Goal: Transaction & Acquisition: Purchase product/service

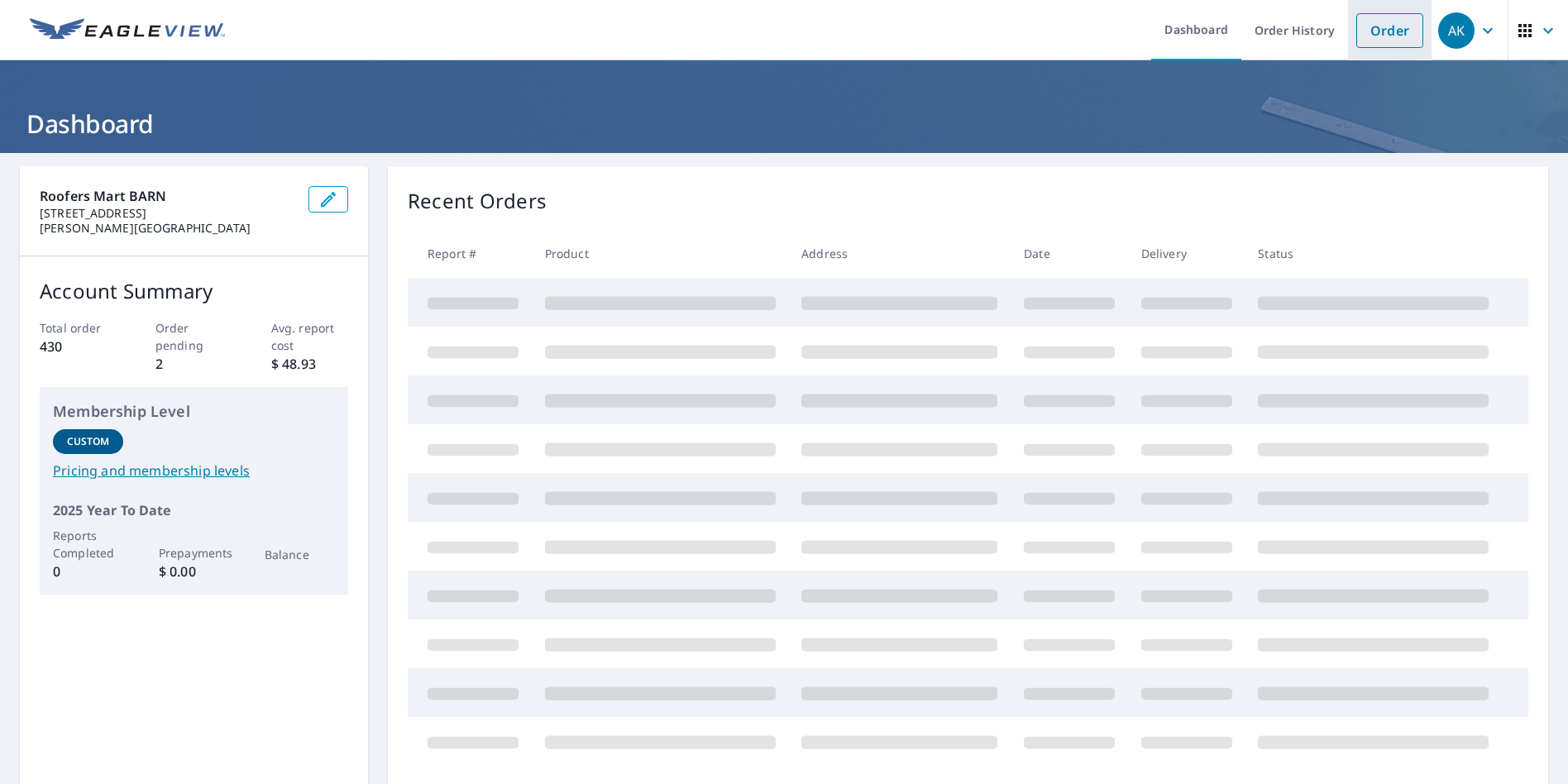
click at [1356, 38] on link "Order" at bounding box center [1389, 30] width 67 height 35
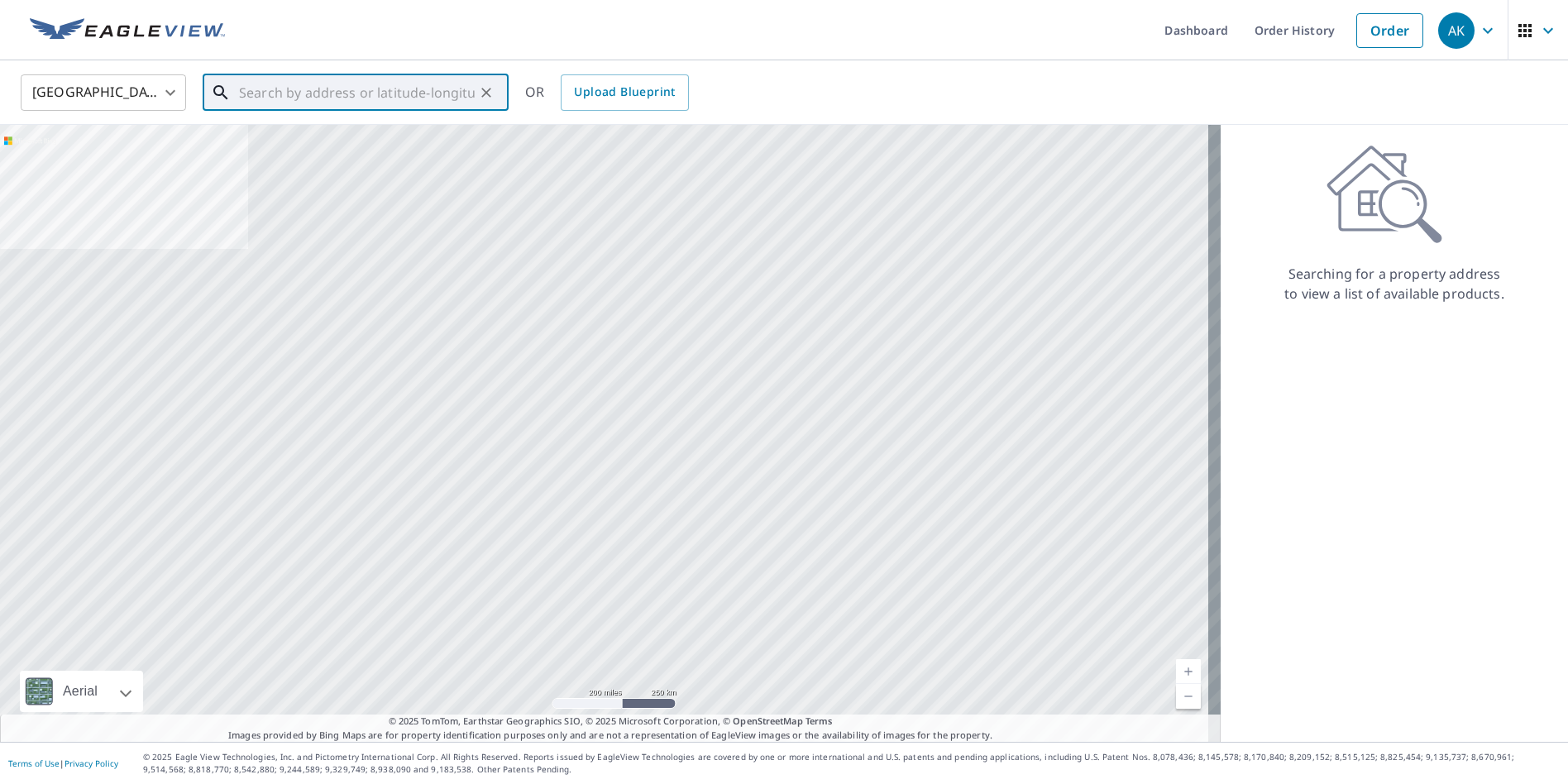
click at [288, 100] on input "text" at bounding box center [357, 92] width 235 height 46
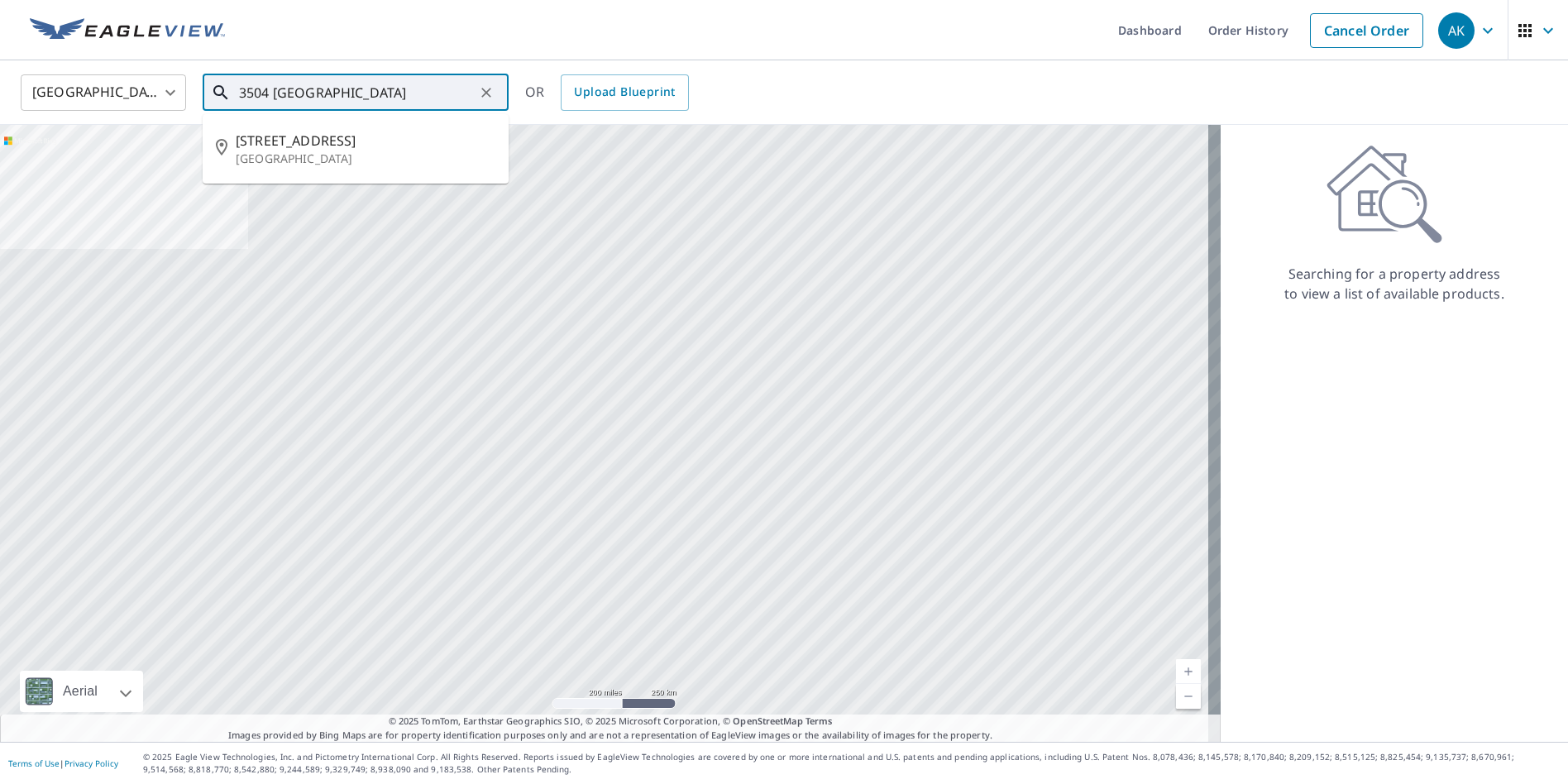
type input "3504 [GEOGRAPHIC_DATA]"
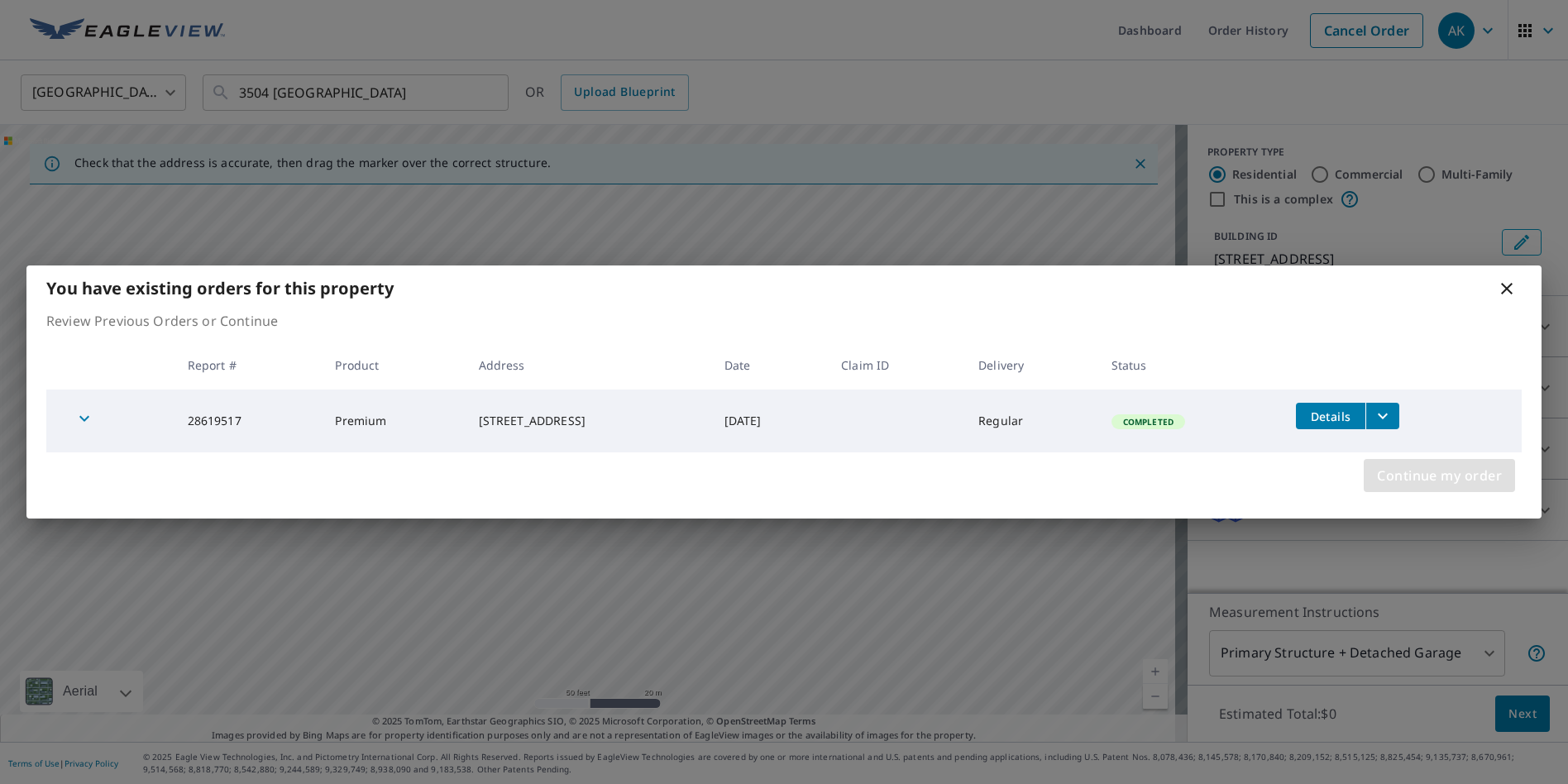
click at [1500, 481] on span "Continue my order" at bounding box center [1439, 476] width 125 height 24
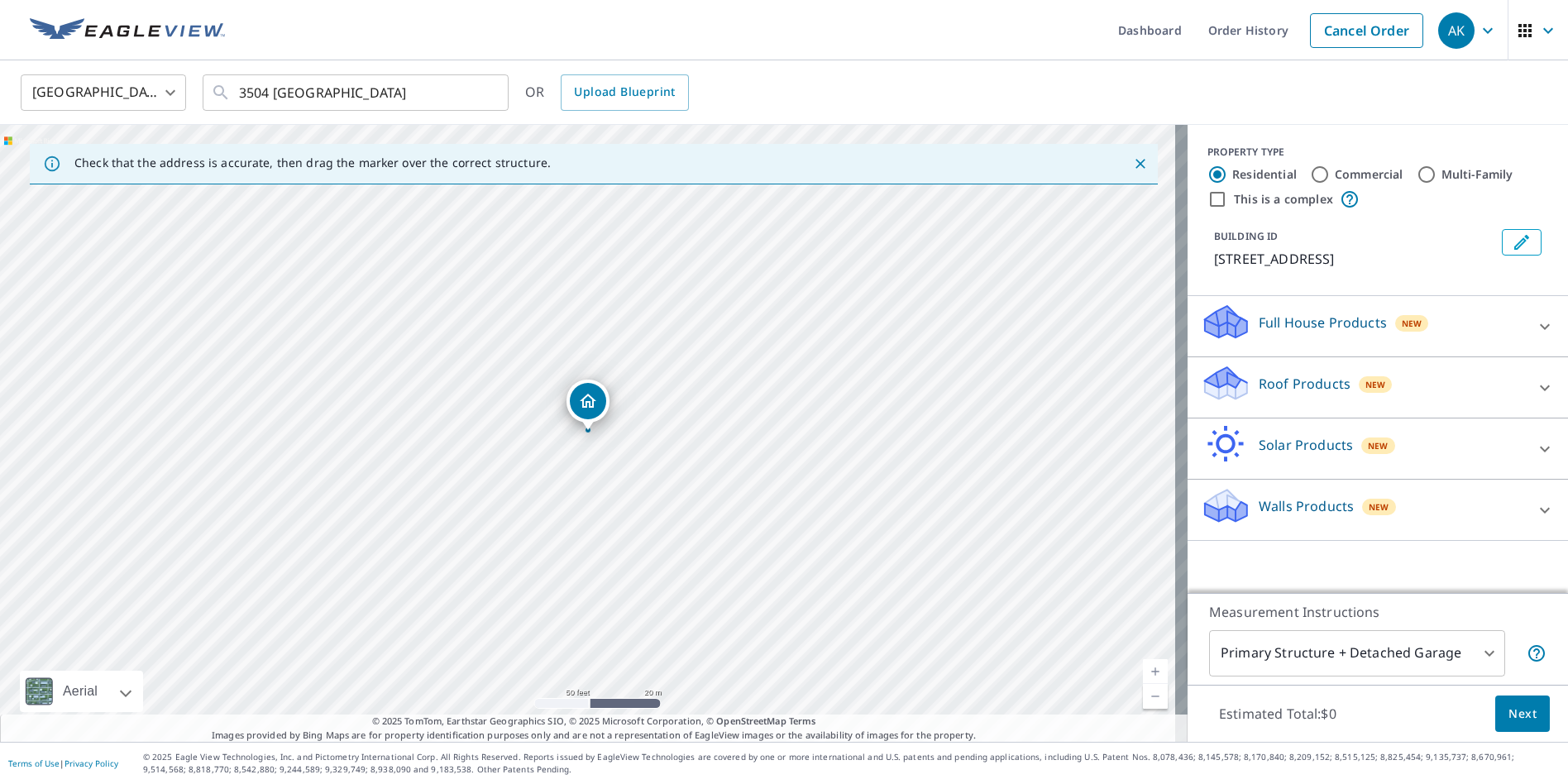
click at [1295, 386] on p "Roof Products" at bounding box center [1303, 384] width 91 height 20
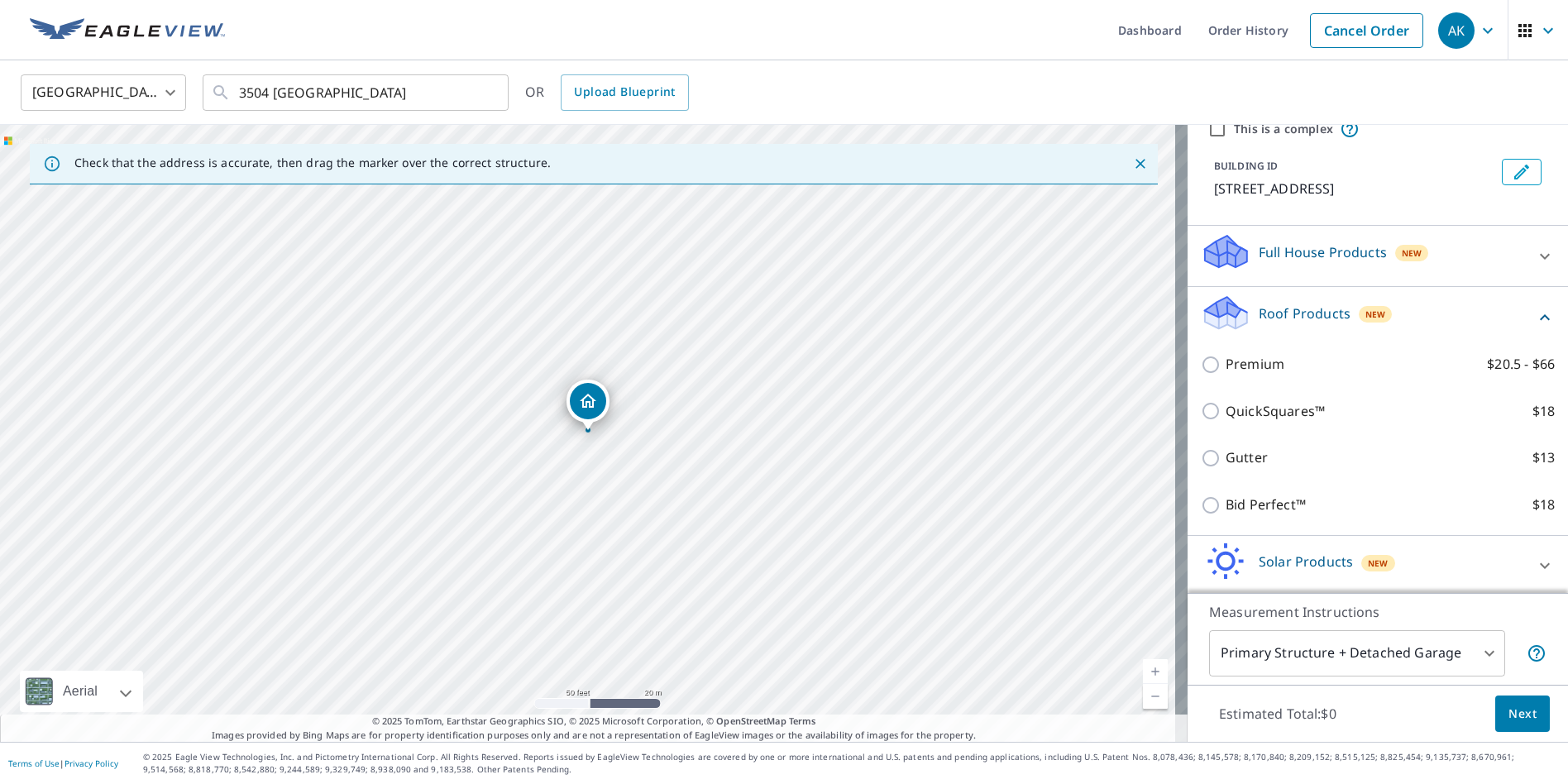
scroll to position [136, 0]
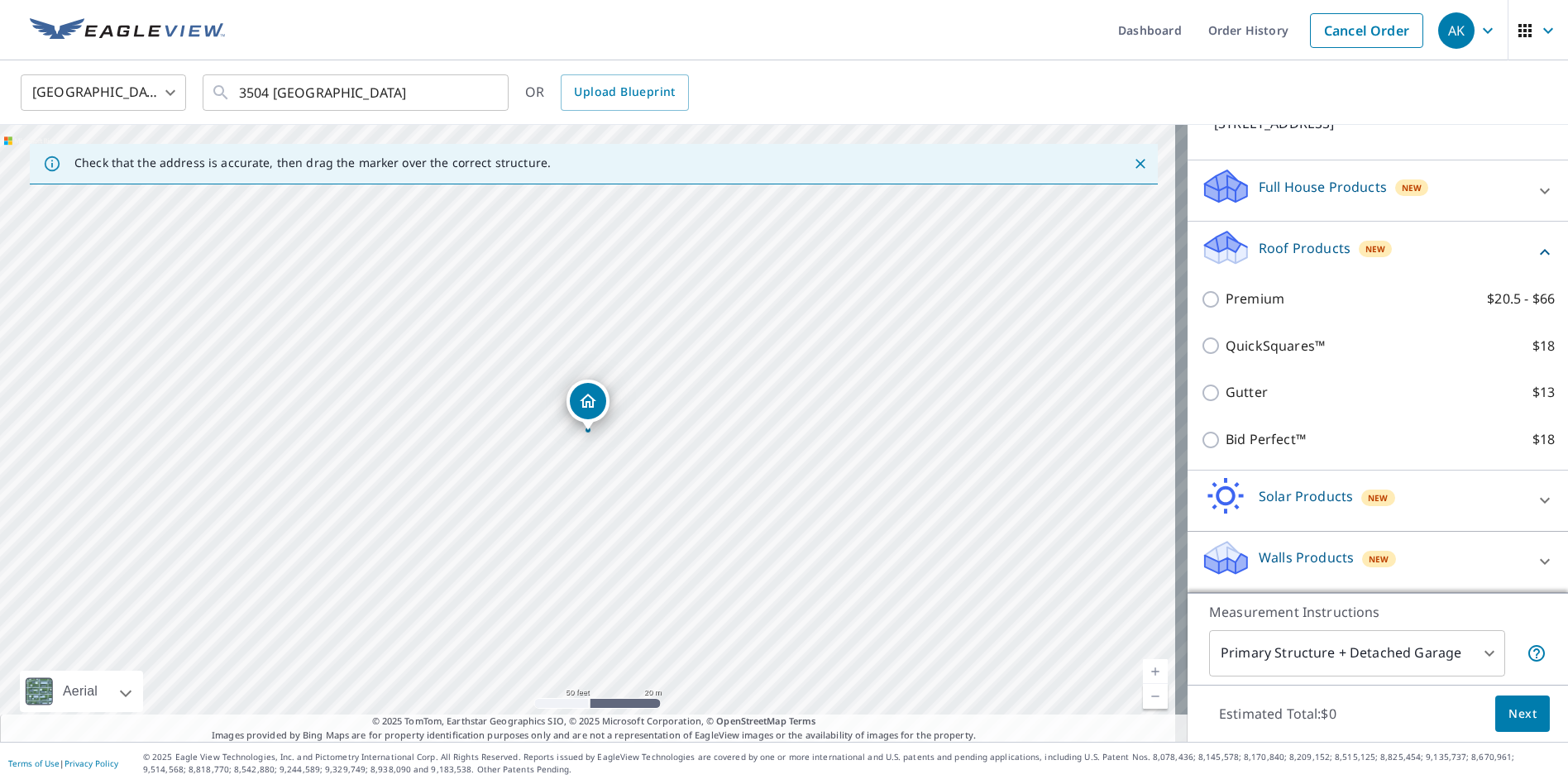
click at [1286, 551] on p "Walls Products" at bounding box center [1305, 557] width 95 height 20
click at [1318, 567] on p "Walls Products" at bounding box center [1305, 557] width 95 height 20
click at [1296, 564] on p "Walls Products" at bounding box center [1305, 557] width 95 height 20
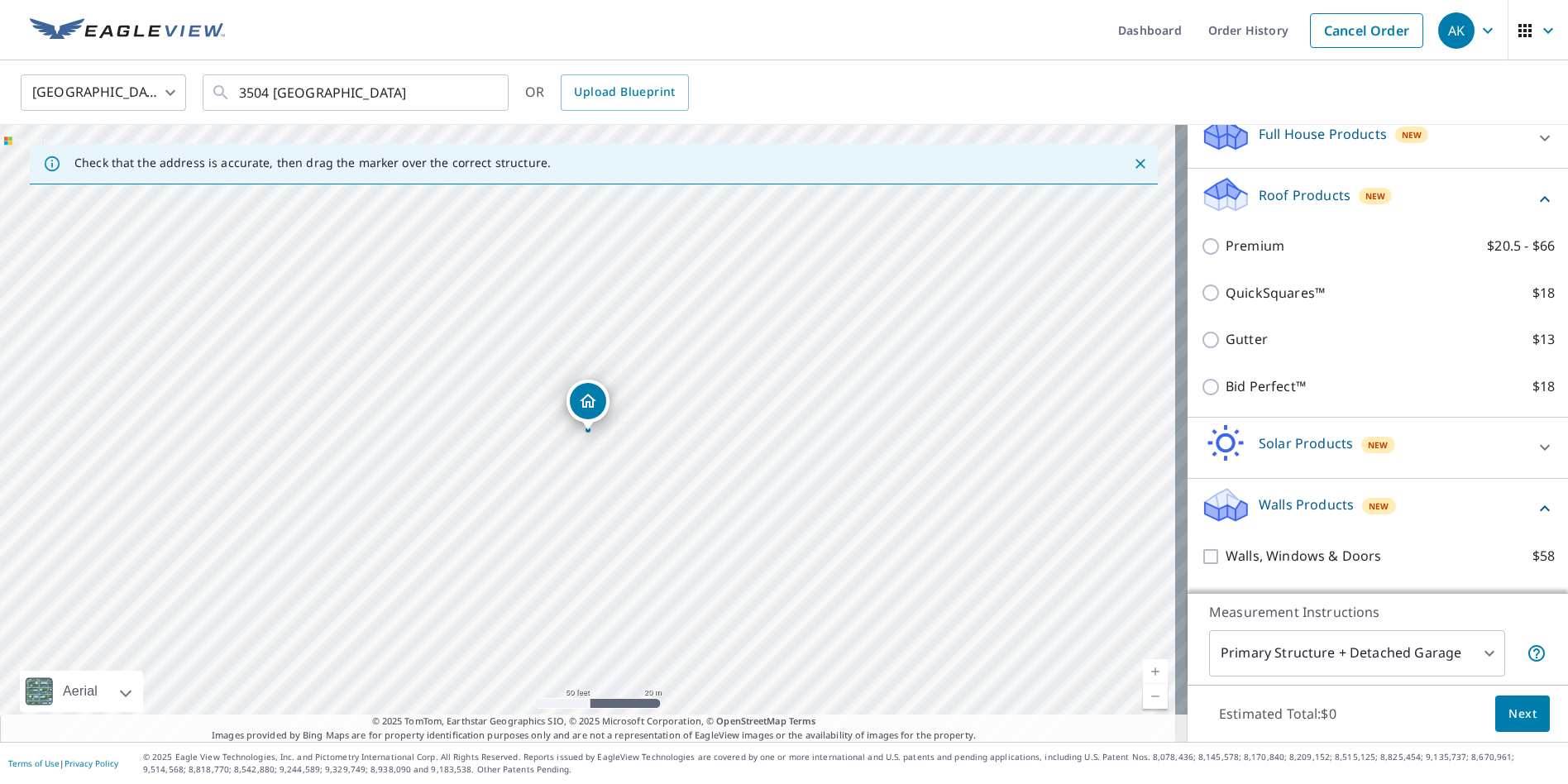
scroll to position [229, 0]
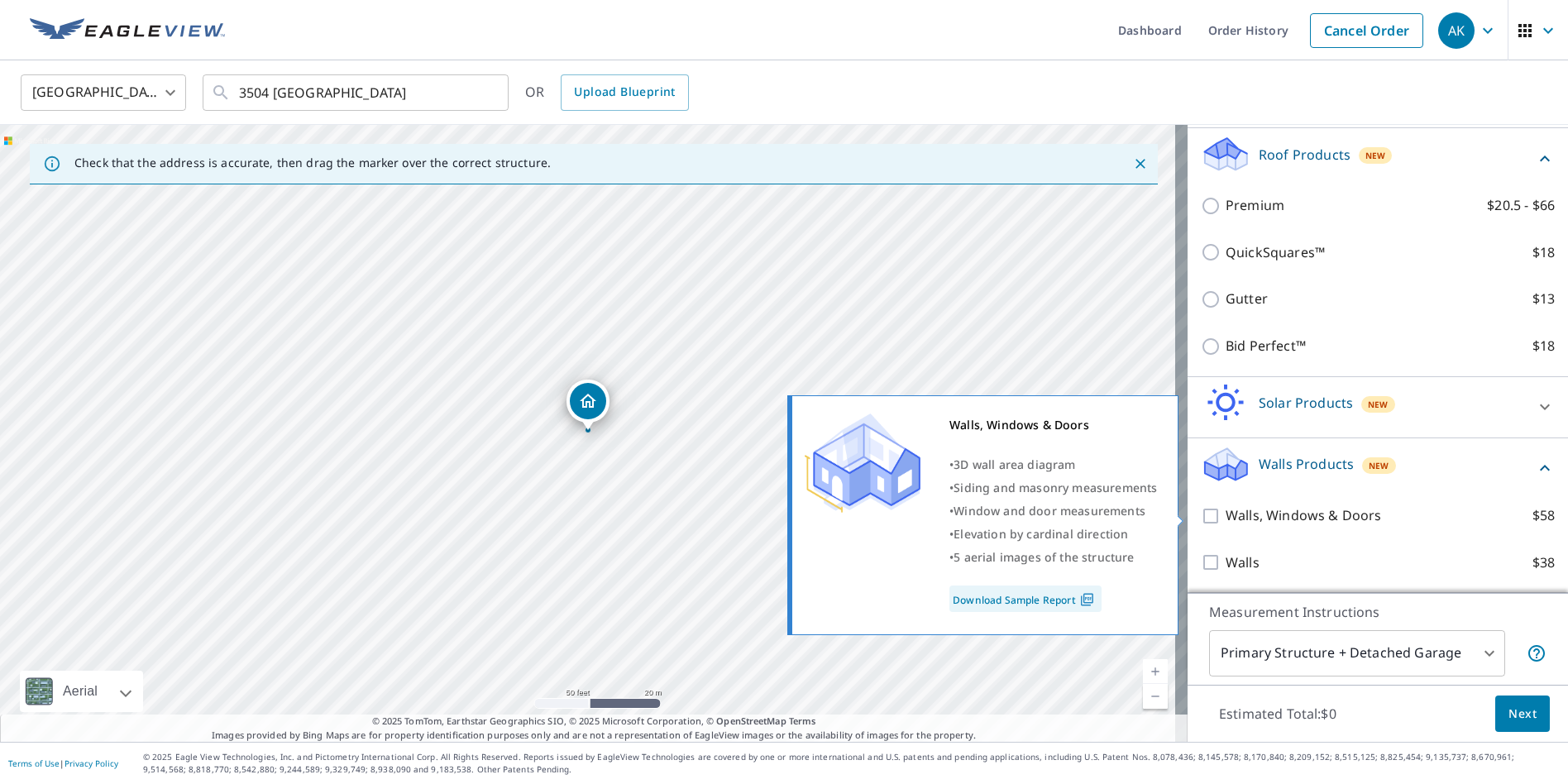
click at [1272, 516] on p "Walls, Windows & Doors" at bounding box center [1302, 516] width 155 height 21
click at [1225, 516] on input "Walls, Windows & Doors $58" at bounding box center [1213, 515] width 24 height 20
checkbox input "true"
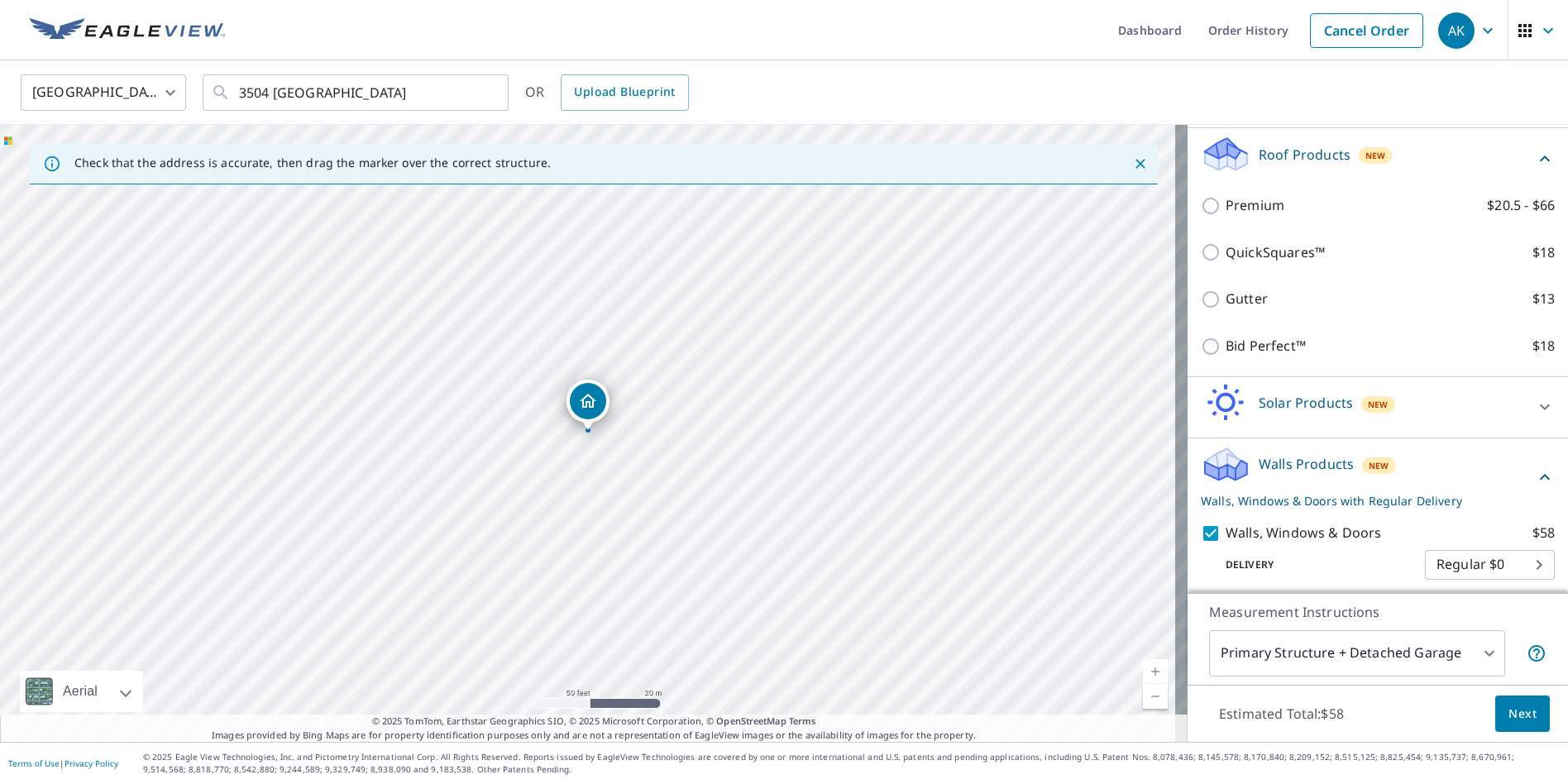
click at [1509, 714] on span "Next" at bounding box center [1523, 714] width 28 height 21
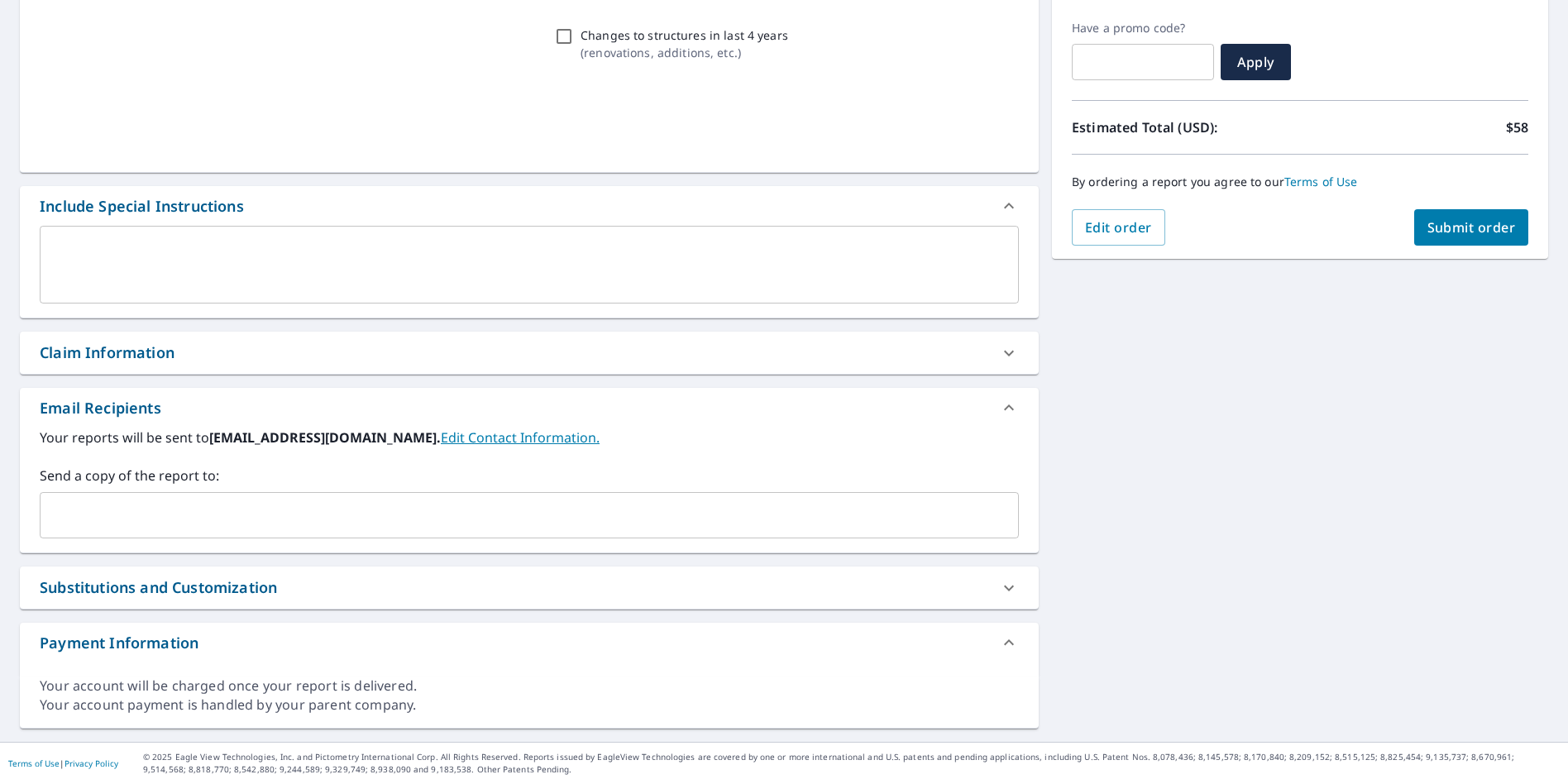
scroll to position [269, 0]
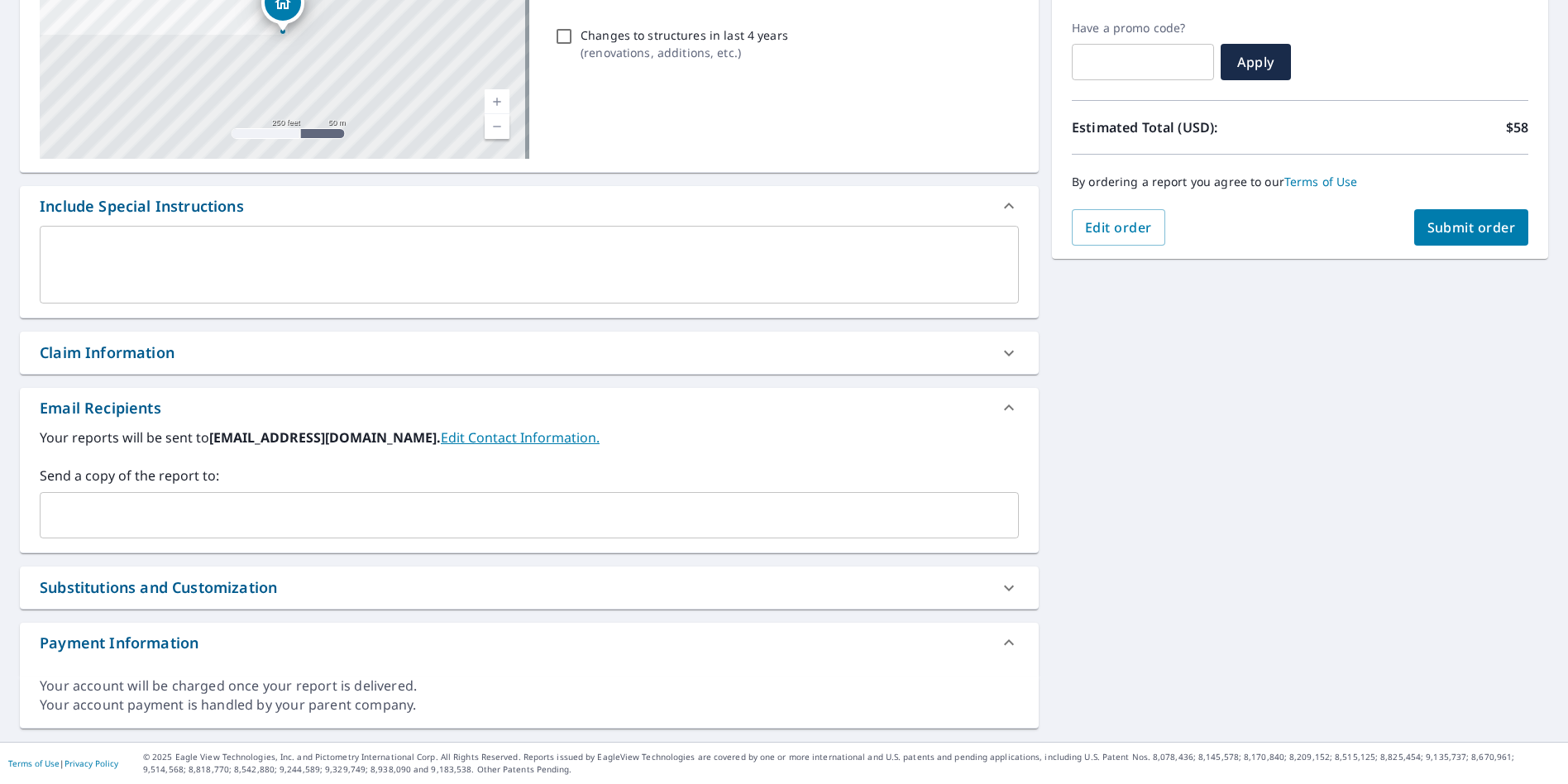
click at [140, 350] on div "Claim Information" at bounding box center [106, 353] width 135 height 23
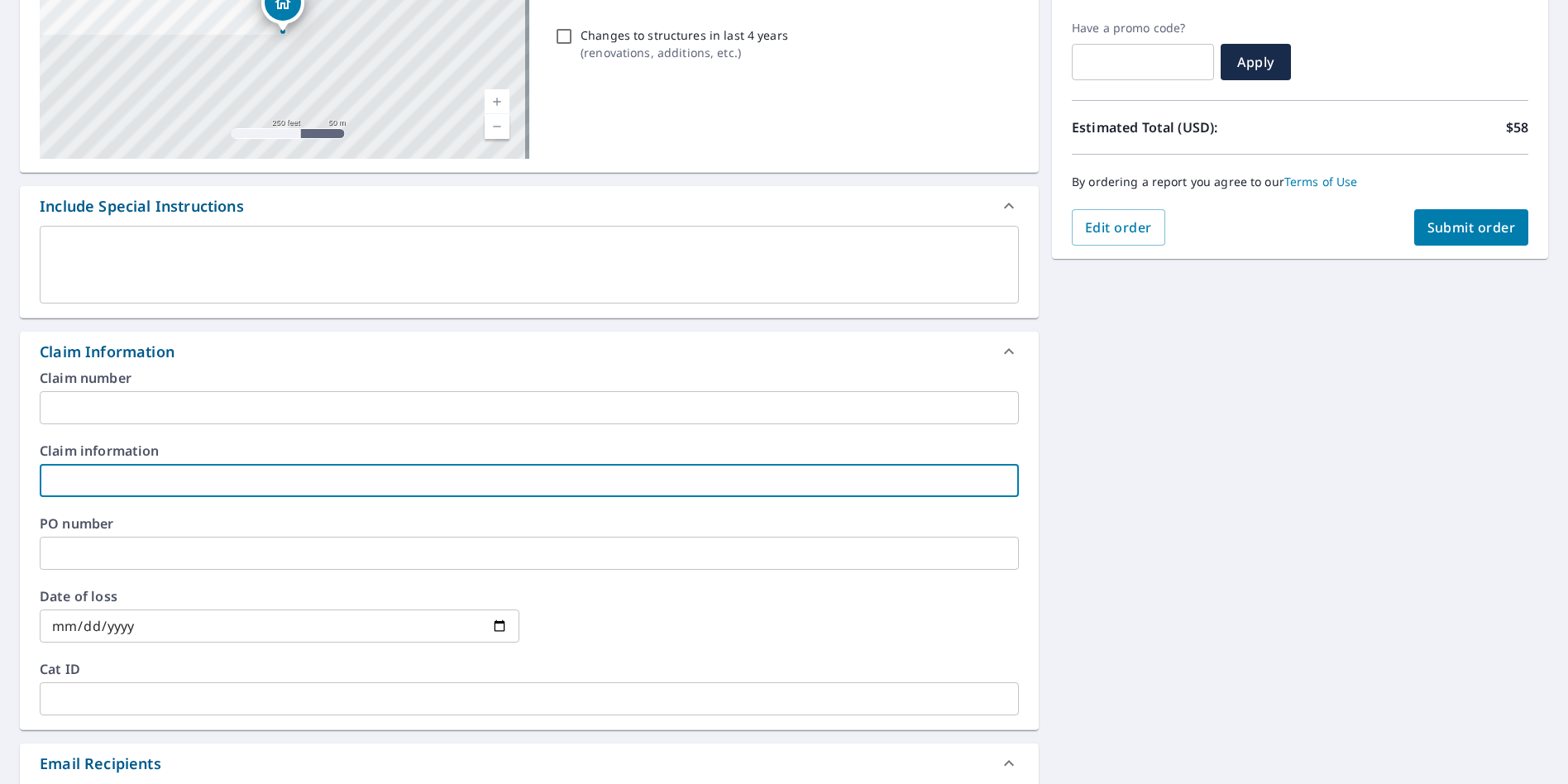
click at [214, 480] on input "text" at bounding box center [529, 481] width 979 height 33
type input "b"
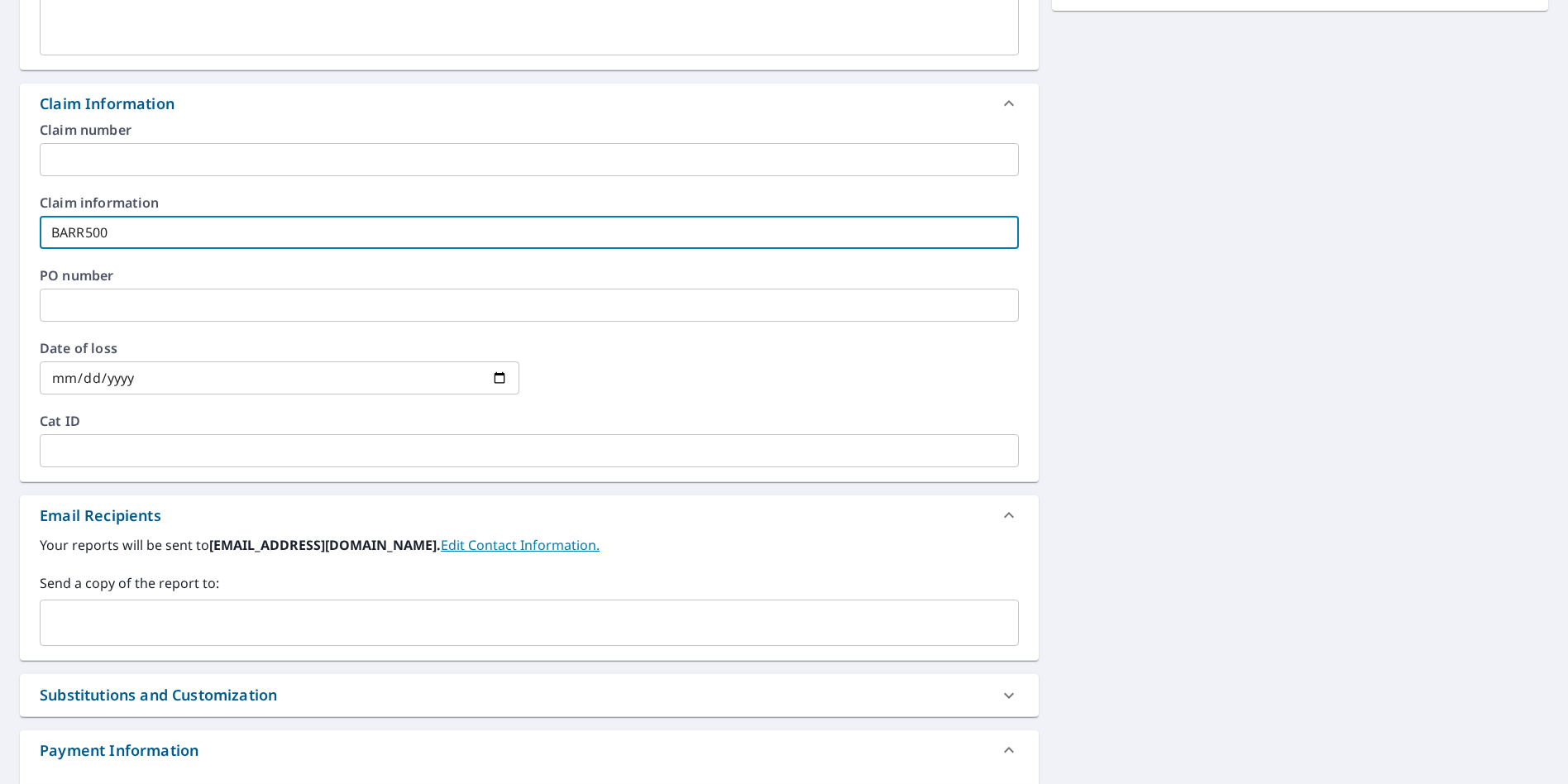
click at [187, 603] on div "​" at bounding box center [529, 623] width 979 height 46
type input "BARR500"
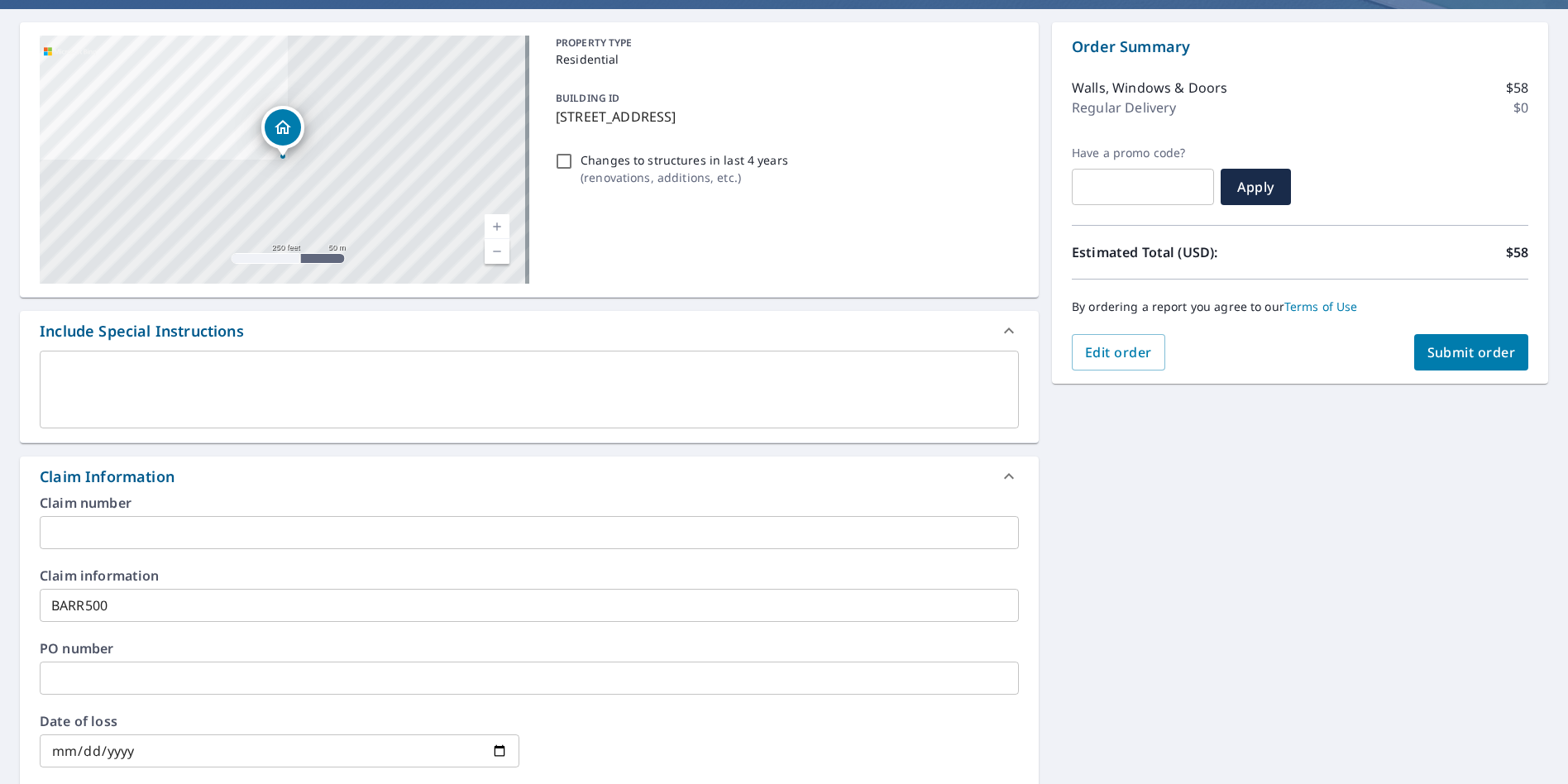
scroll to position [0, 0]
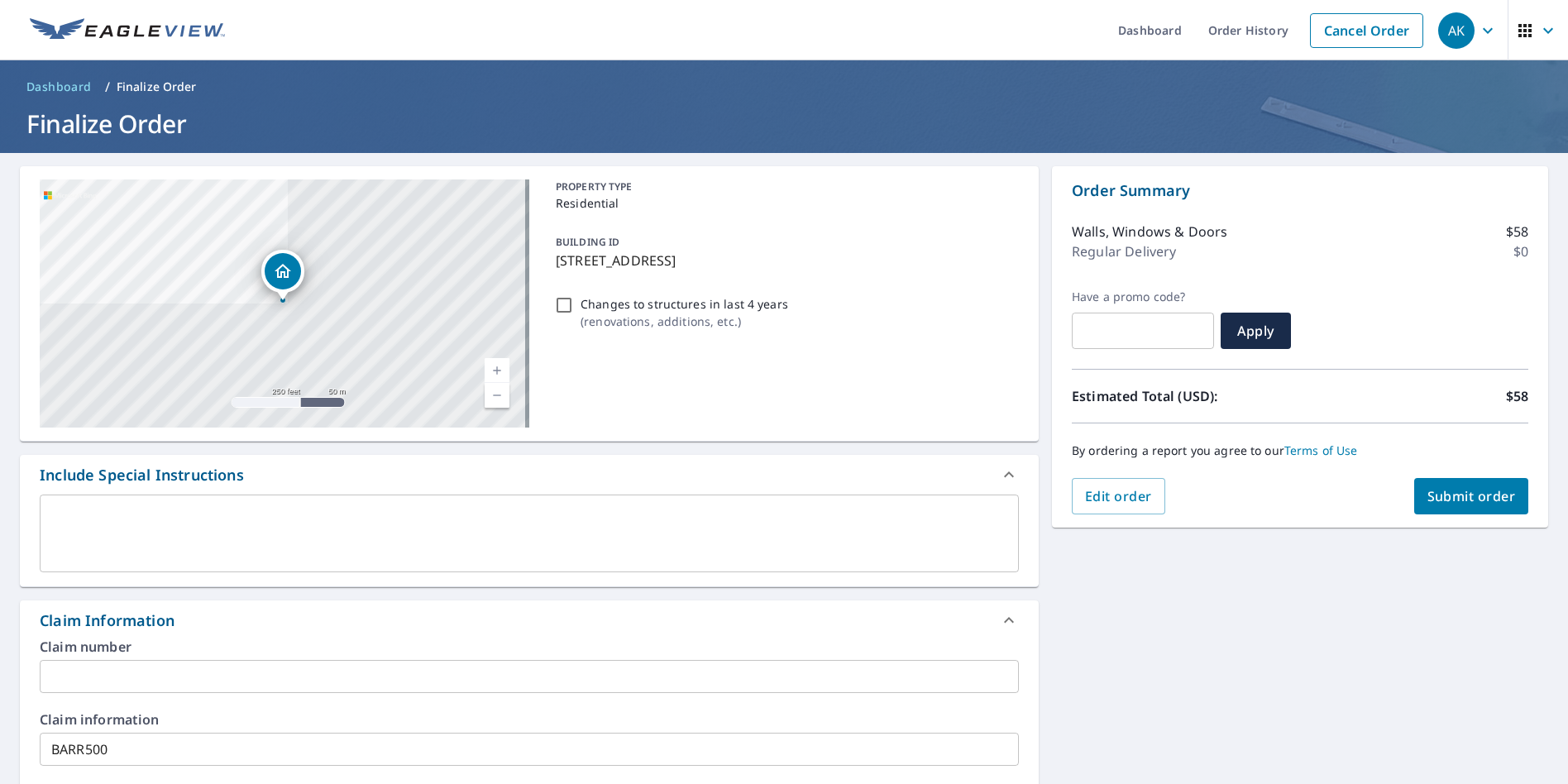
type input "BARR.ROOFING2@GMAIL.COM"
click at [1476, 496] on span "Submit order" at bounding box center [1472, 496] width 89 height 18
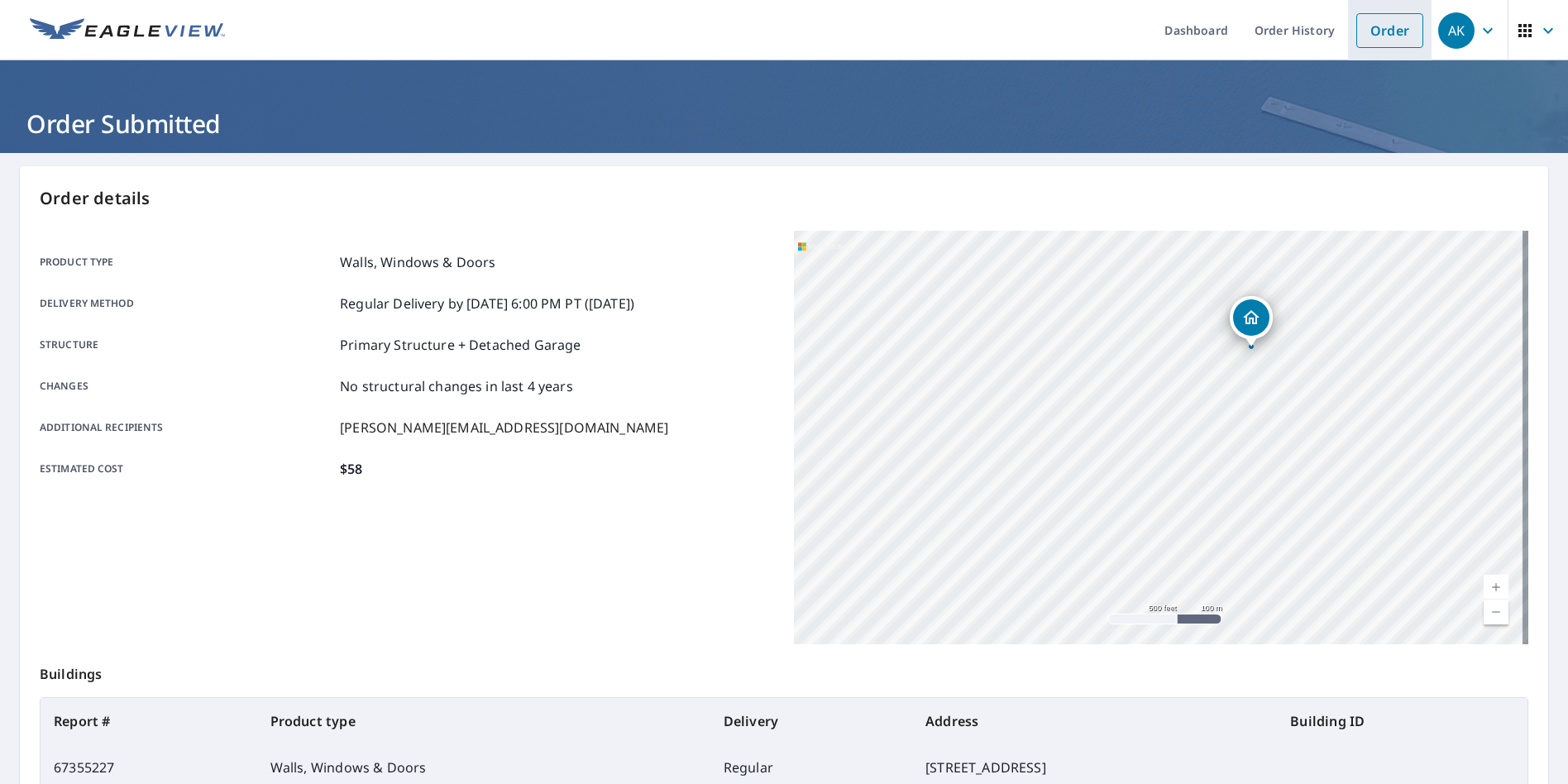
click at [1381, 44] on link "Order" at bounding box center [1389, 30] width 67 height 35
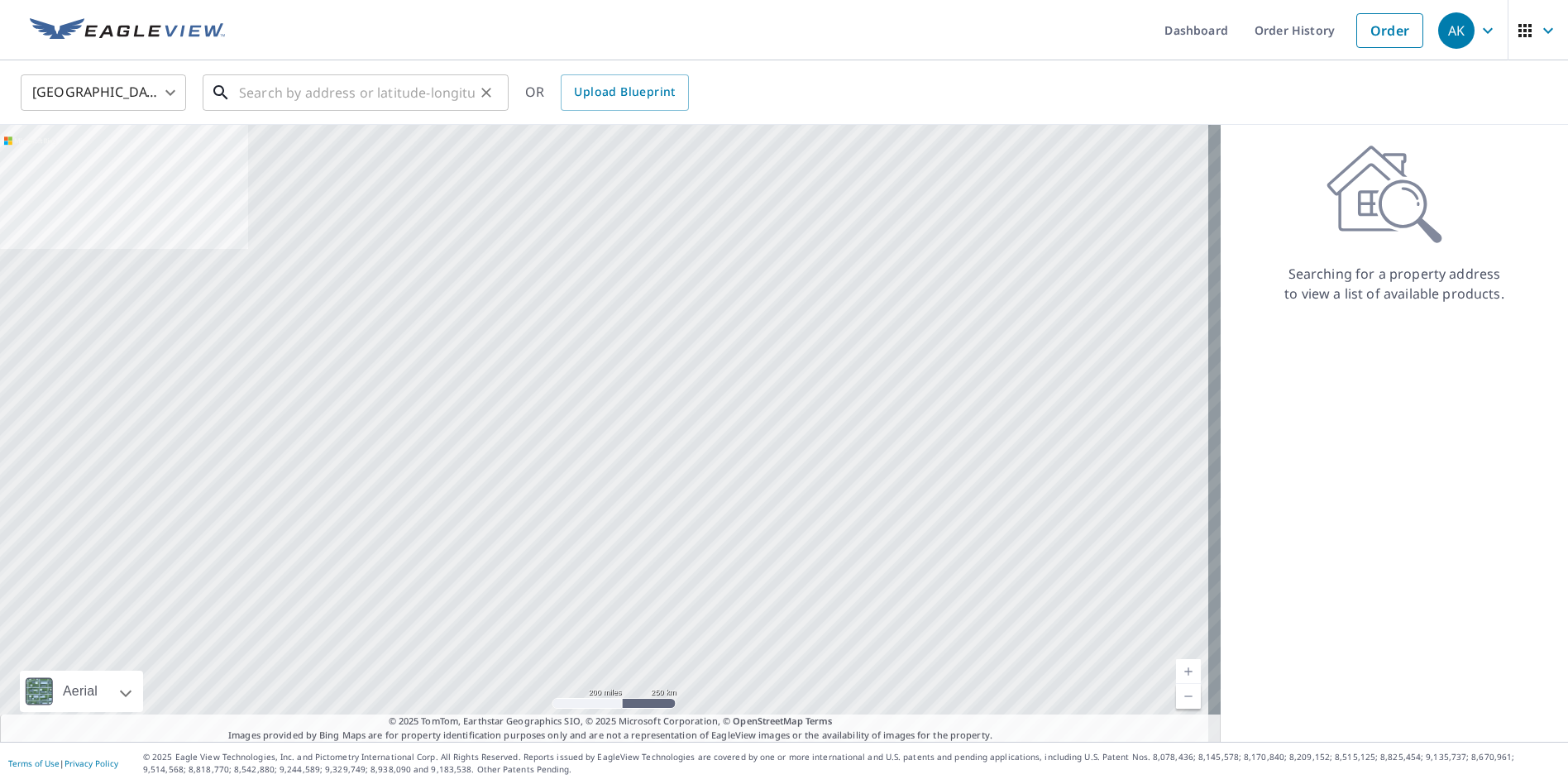
click at [287, 97] on input "text" at bounding box center [357, 92] width 235 height 46
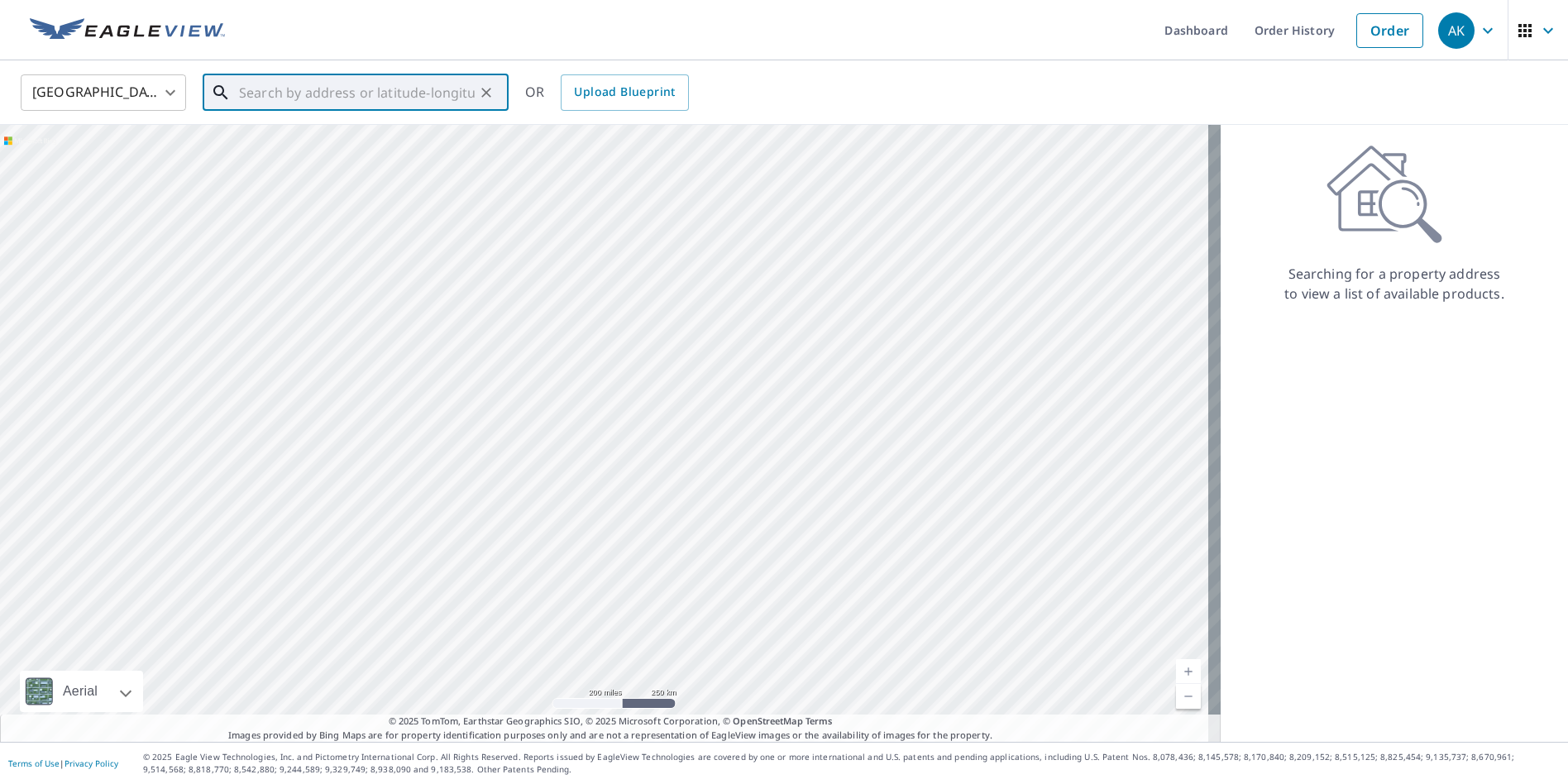
click at [287, 97] on input "text" at bounding box center [357, 92] width 235 height 46
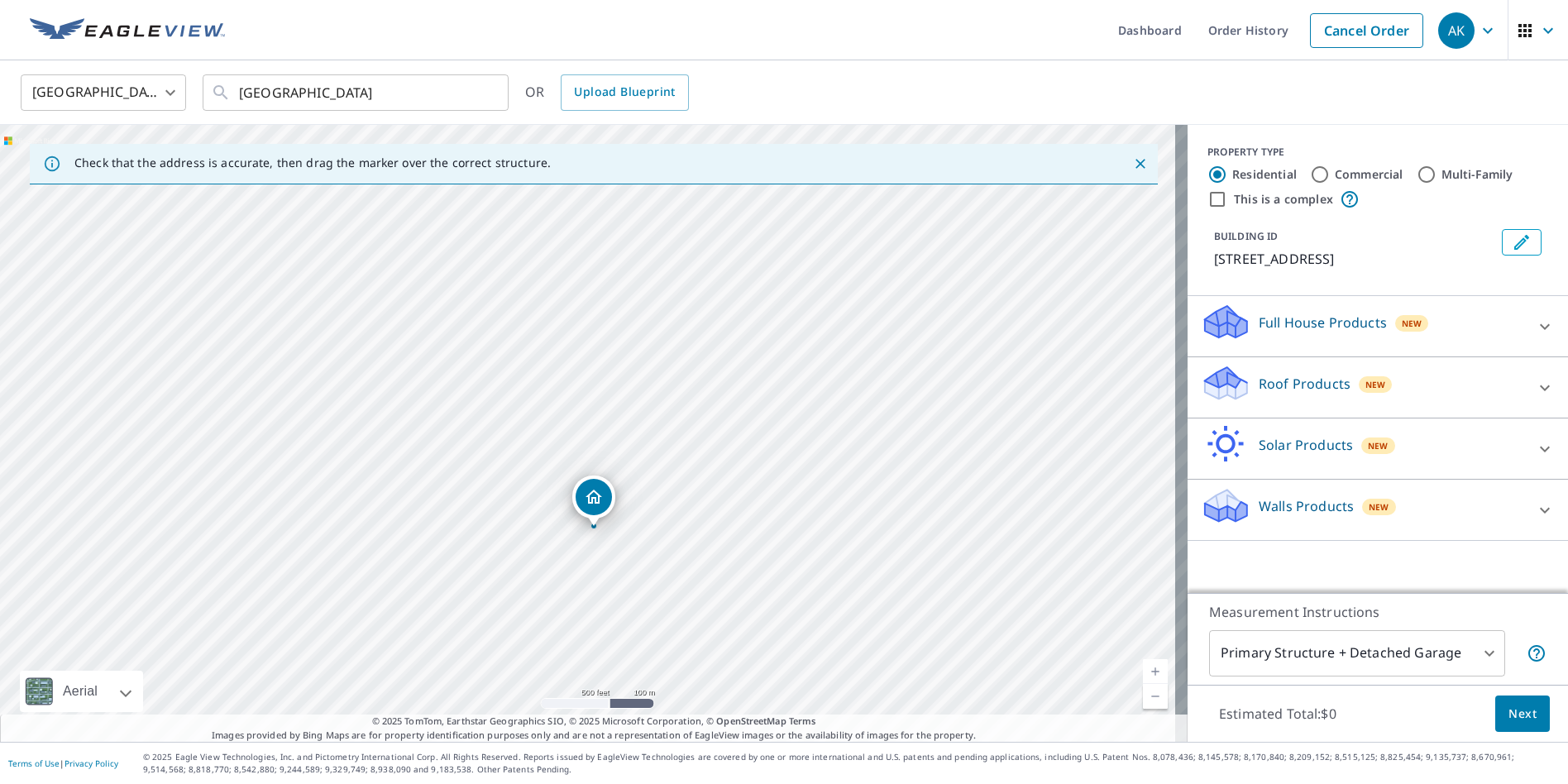
drag, startPoint x: 621, startPoint y: 382, endPoint x: 680, endPoint y: 557, distance: 184.7
click at [680, 557] on div "6530 S Forest Ln Hillsboro, MO 63050" at bounding box center [593, 433] width 1188 height 617
click at [438, 106] on input "6530 S FOREST HILLSBORO" at bounding box center [357, 92] width 235 height 46
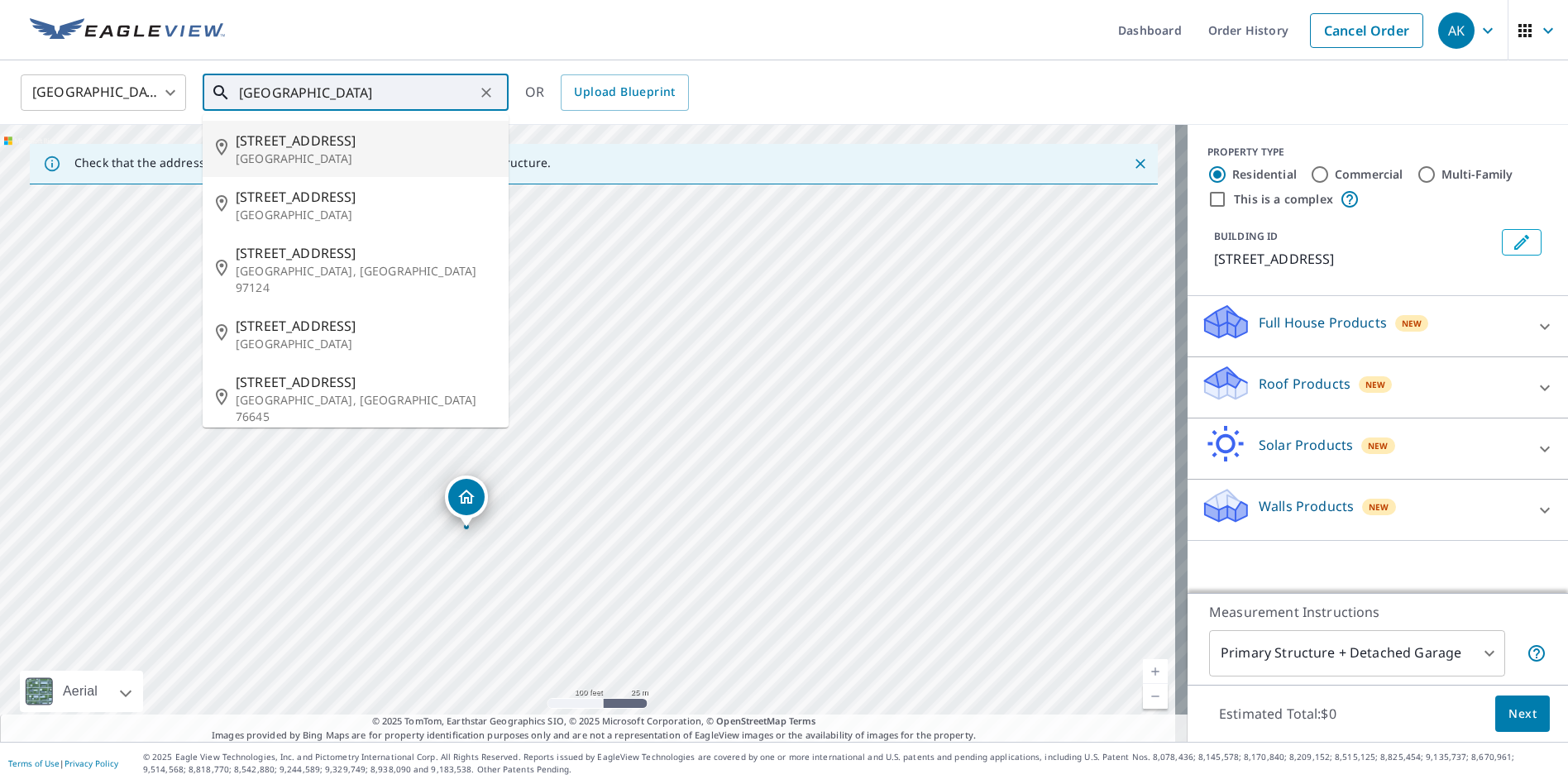
click at [357, 159] on p "Hillsboro, MO 63050" at bounding box center [365, 159] width 260 height 17
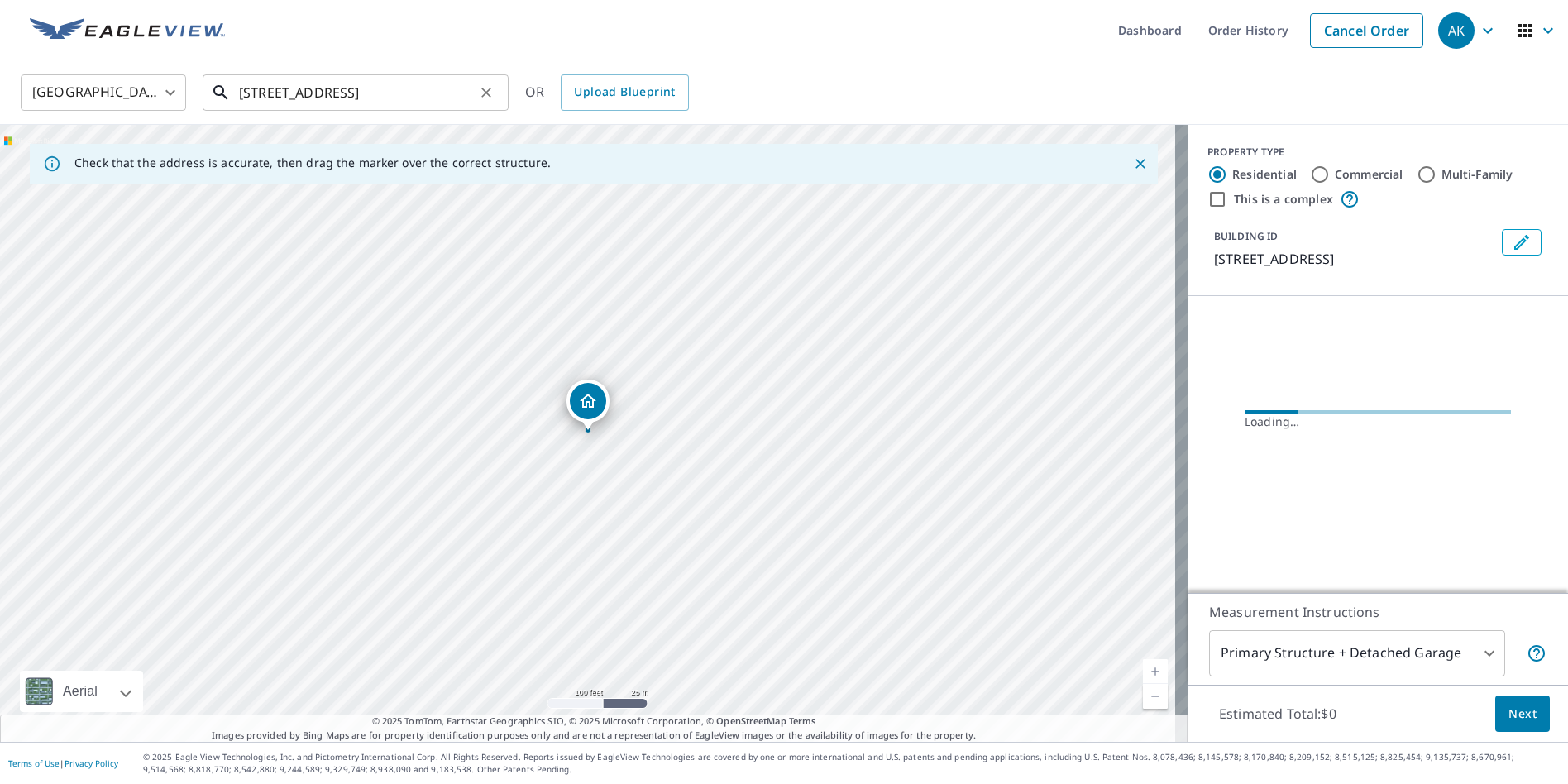
click at [367, 84] on input "6530 S Forest Hillsboro, MO 63050" at bounding box center [357, 92] width 235 height 46
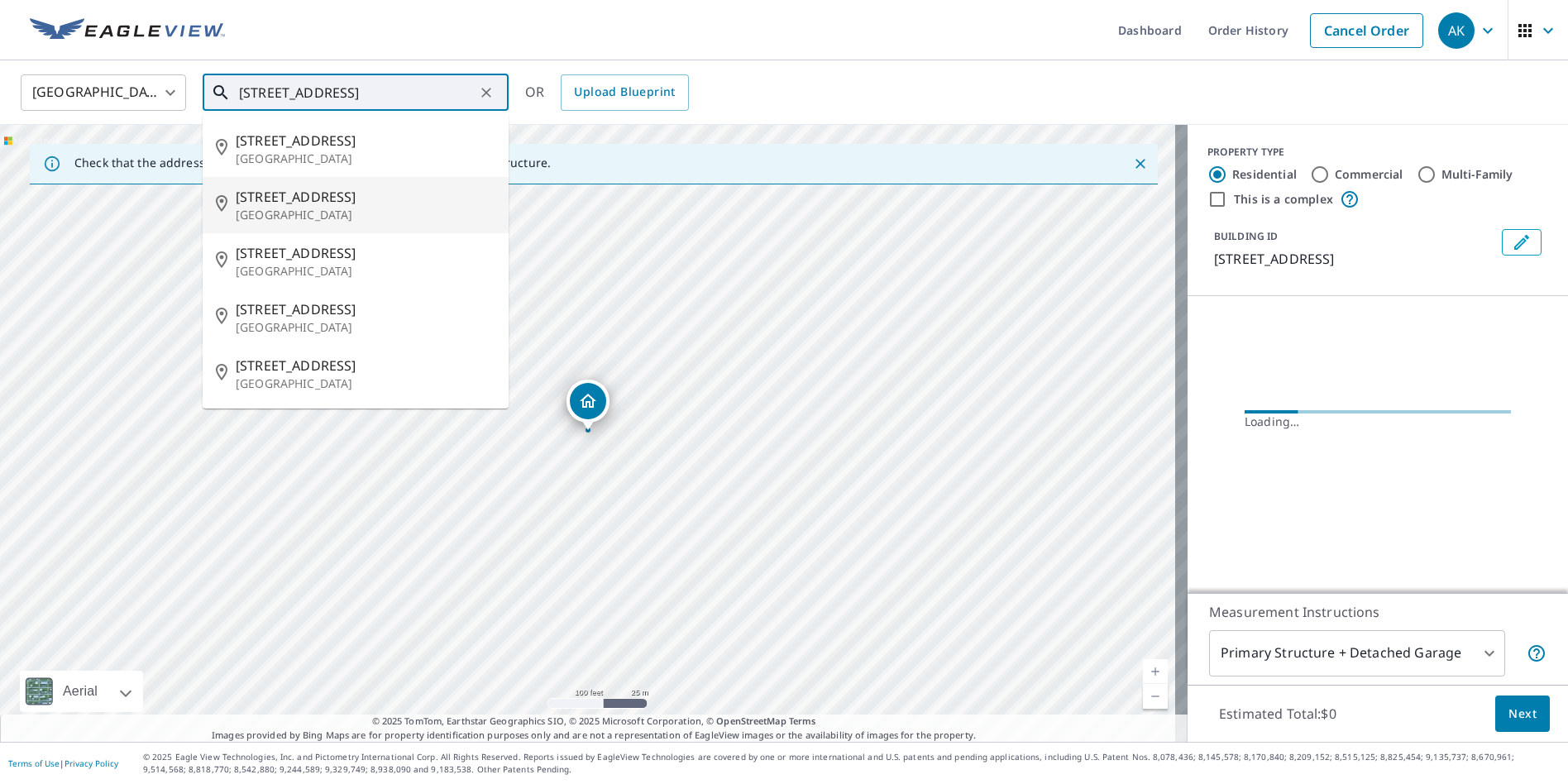
click at [315, 199] on span "6530 S Forest Ln" at bounding box center [365, 196] width 260 height 20
type input "6530 S Forest Ln Hillsboro, MO 63050"
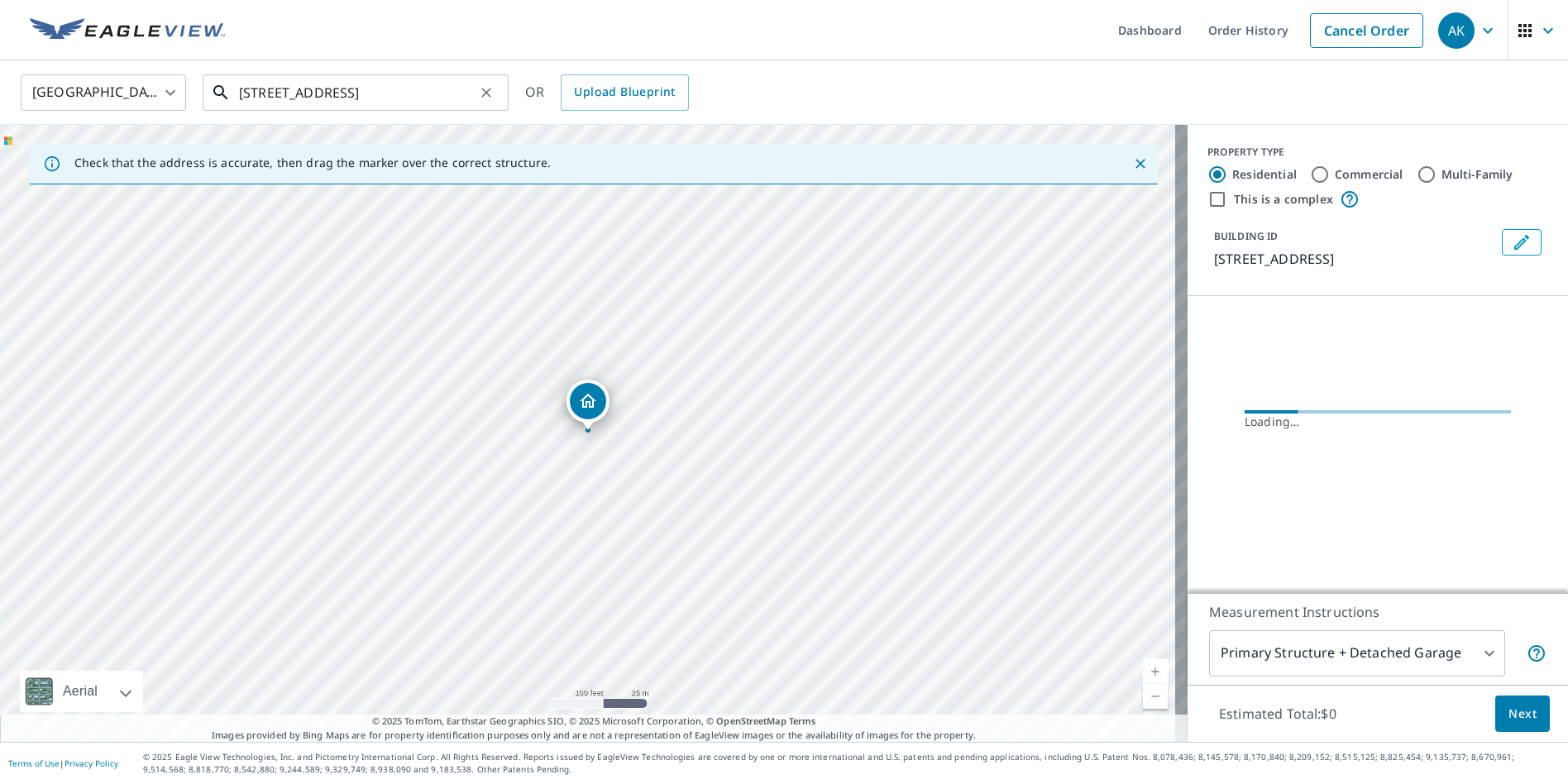
click at [377, 93] on input "6530 S Forest Ln Hillsboro, MO 63050" at bounding box center [357, 92] width 235 height 46
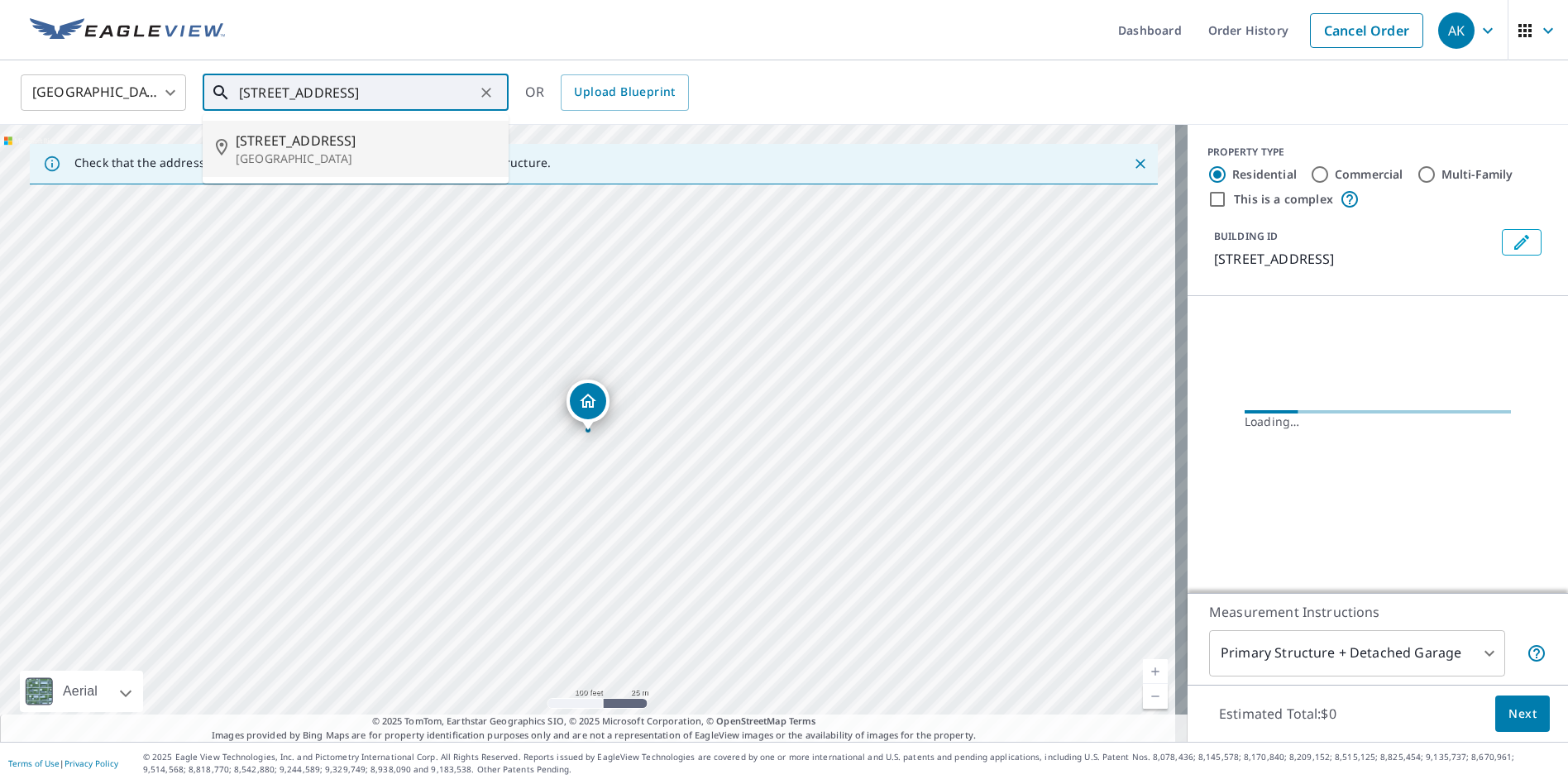
click at [361, 148] on span "6530 S Forest Ln" at bounding box center [365, 140] width 260 height 20
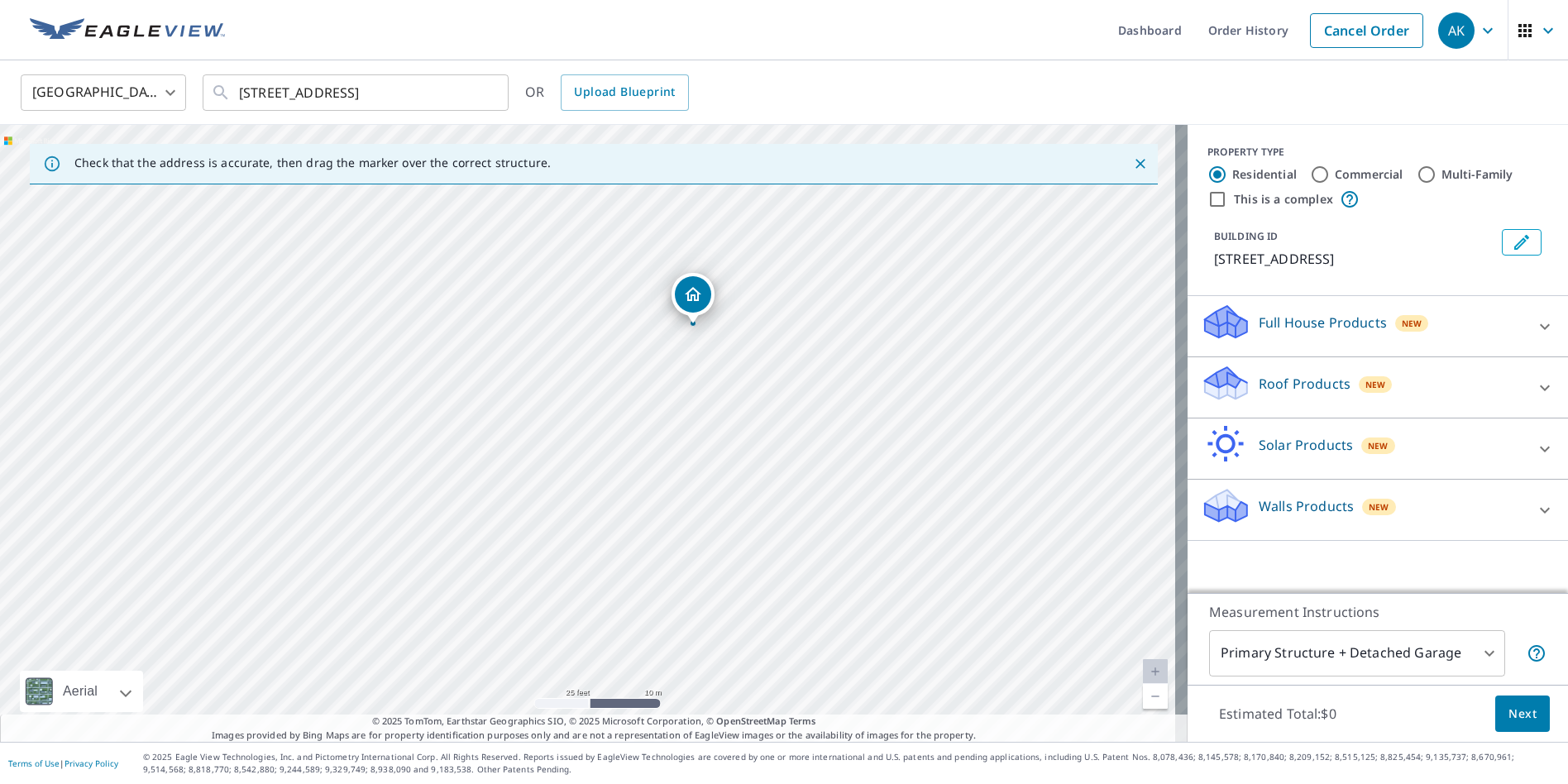
drag, startPoint x: 639, startPoint y: 524, endPoint x: 746, endPoint y: 415, distance: 152.7
click at [746, 415] on div "6530 S Forest Ln Hillsboro, MO 63050" at bounding box center [593, 433] width 1188 height 617
drag, startPoint x: 722, startPoint y: 373, endPoint x: 784, endPoint y: 348, distance: 66.9
click at [784, 348] on div "6530 S Forest Ln Hillsboro, MO 63050" at bounding box center [593, 433] width 1188 height 617
drag, startPoint x: 756, startPoint y: 295, endPoint x: 745, endPoint y: 308, distance: 17.0
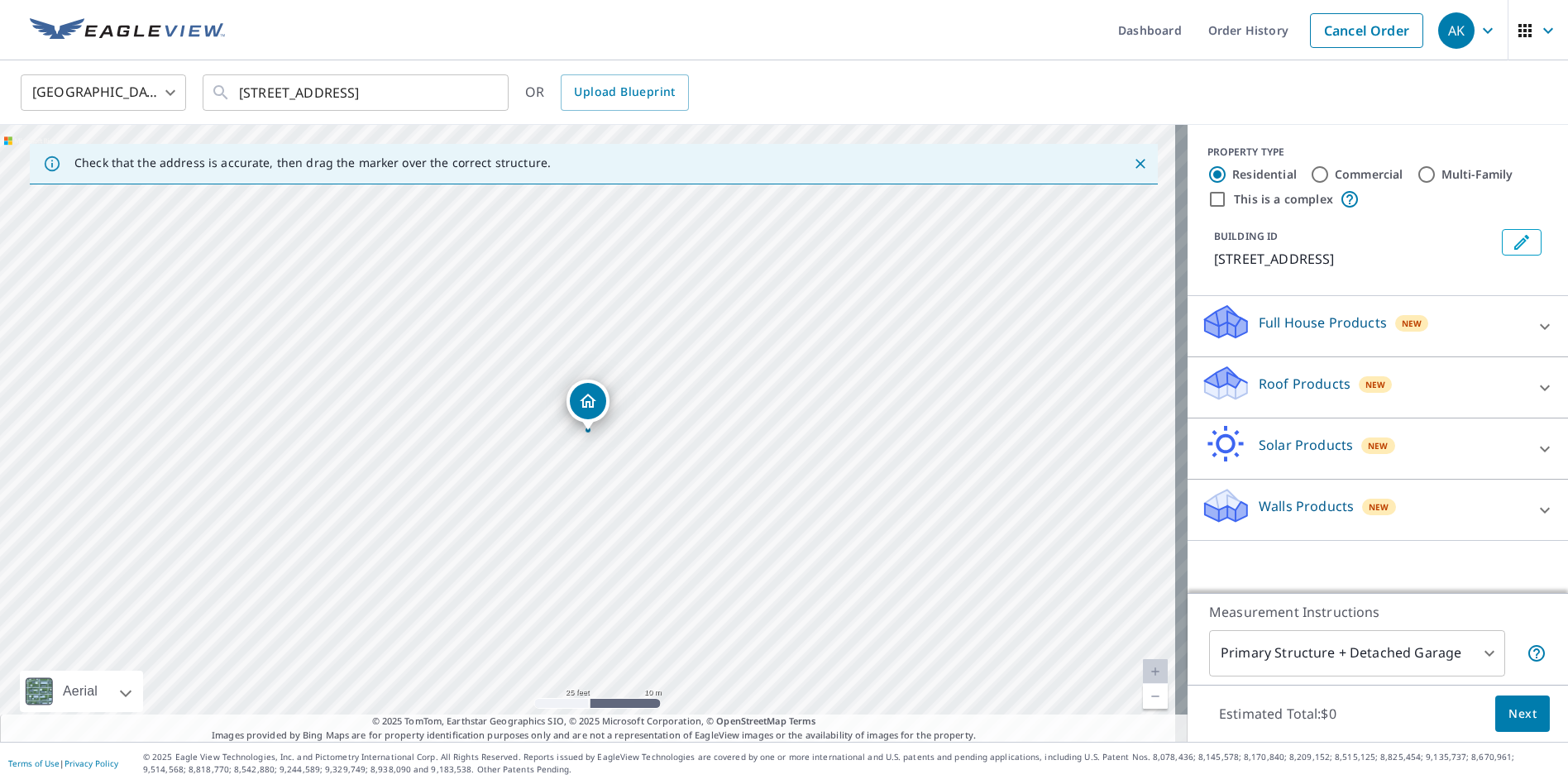
click at [1295, 384] on p "Roof Products" at bounding box center [1303, 384] width 91 height 20
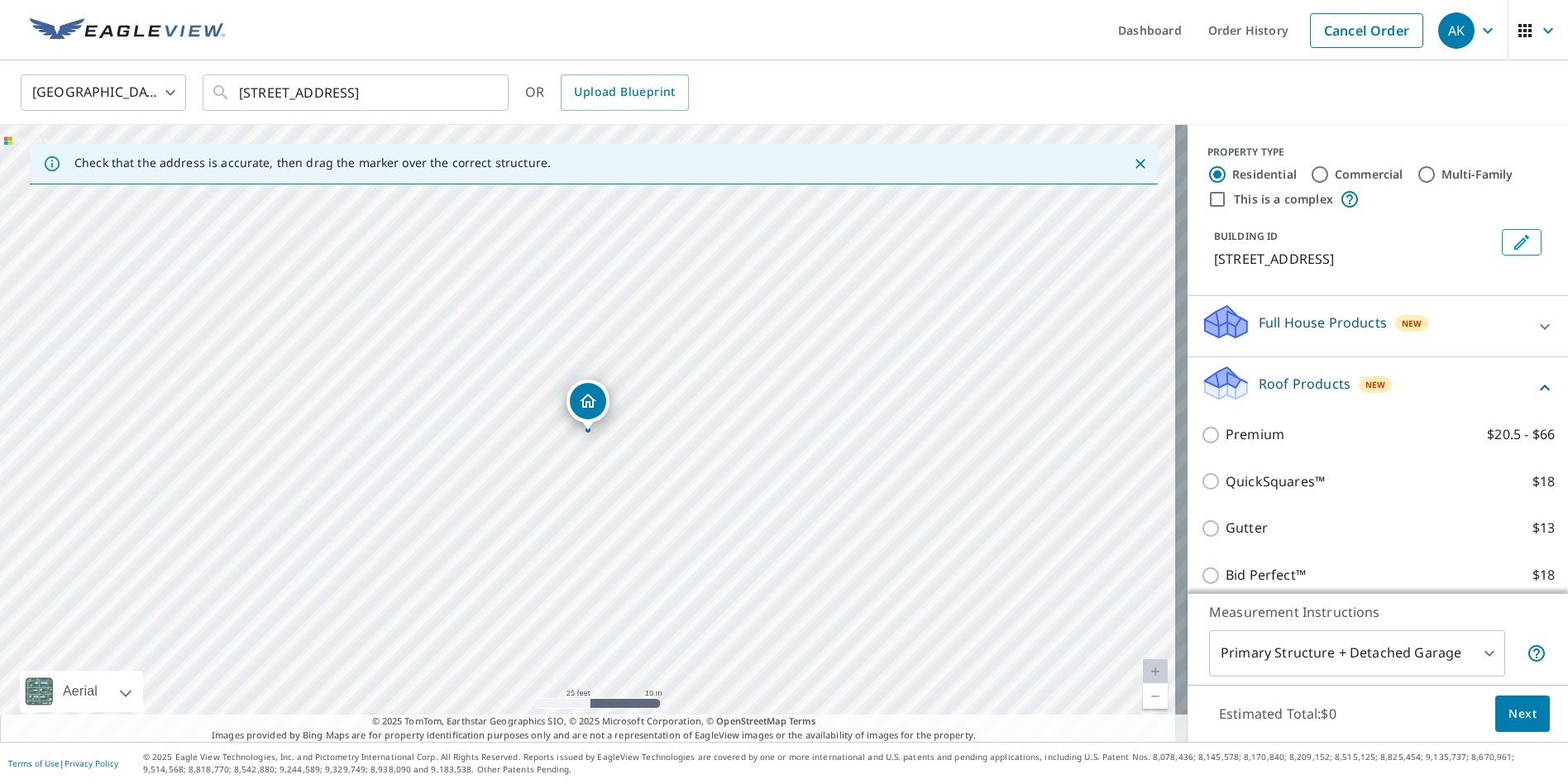
click at [1227, 439] on p "Premium" at bounding box center [1254, 434] width 58 height 21
click at [1225, 439] on input "Premium $20.5 - $66" at bounding box center [1213, 434] width 24 height 20
checkbox input "true"
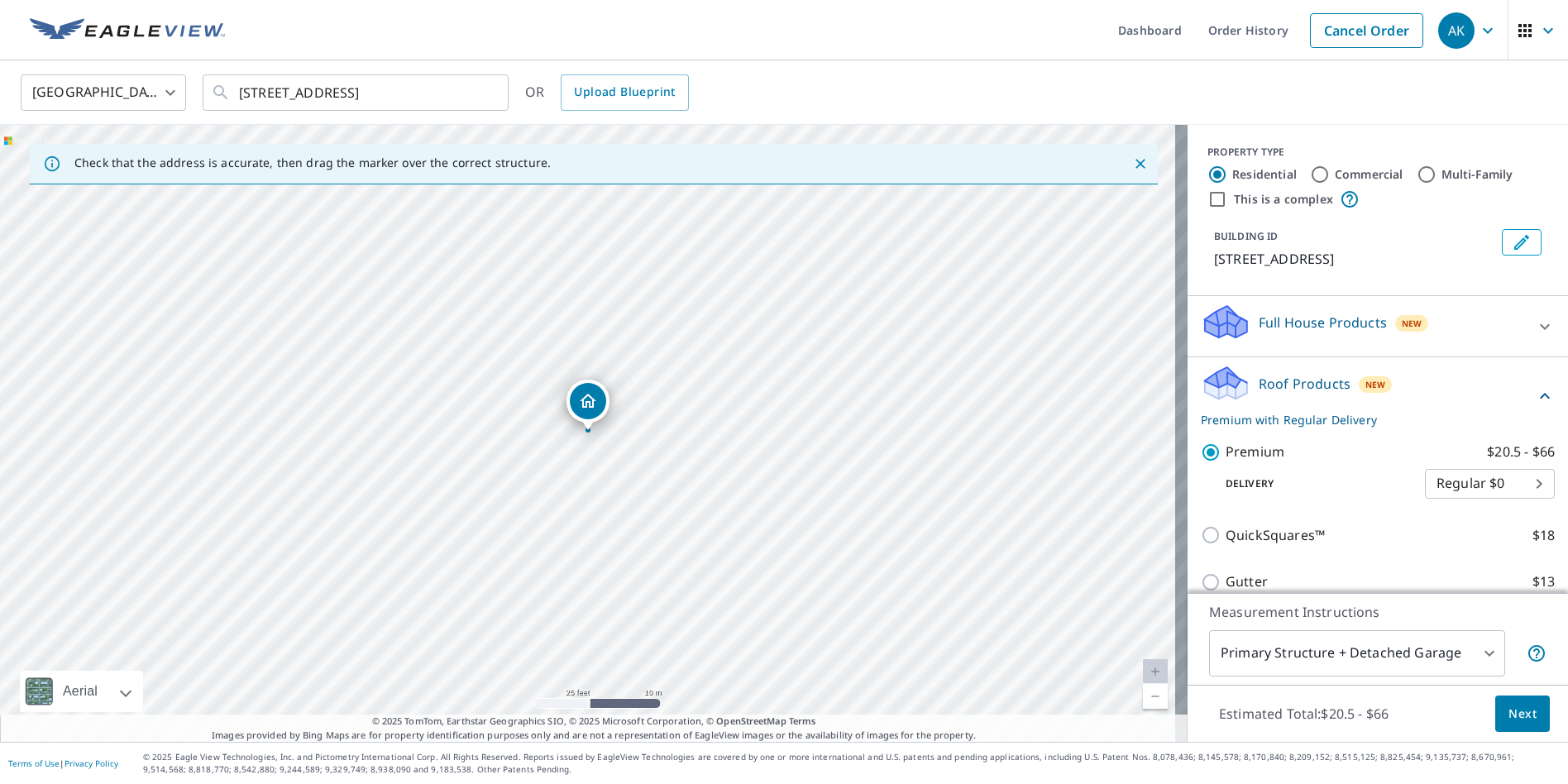
click at [1531, 722] on button "Next" at bounding box center [1523, 714] width 55 height 38
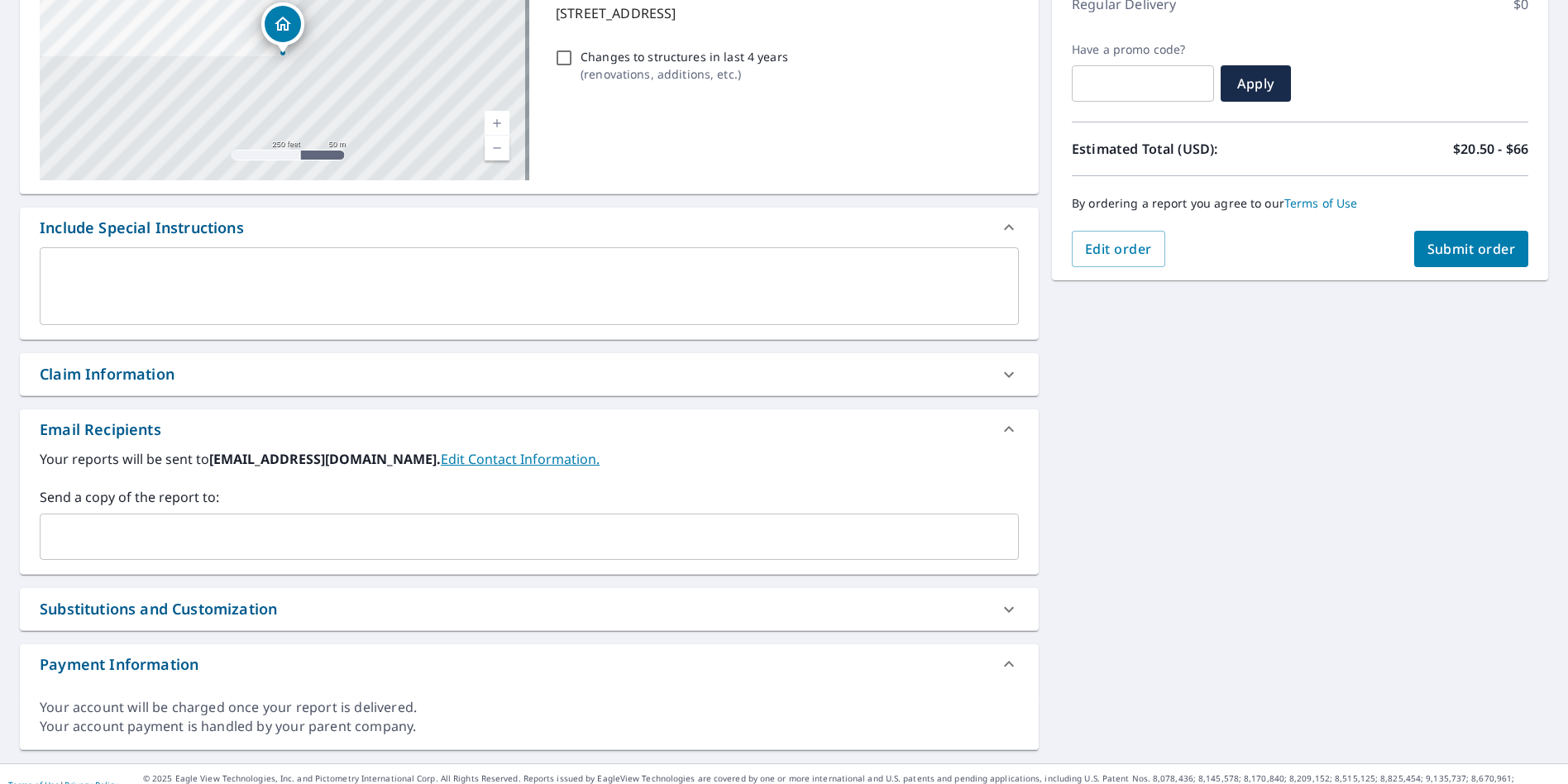
scroll to position [248, 0]
click at [270, 520] on input "text" at bounding box center [517, 535] width 940 height 31
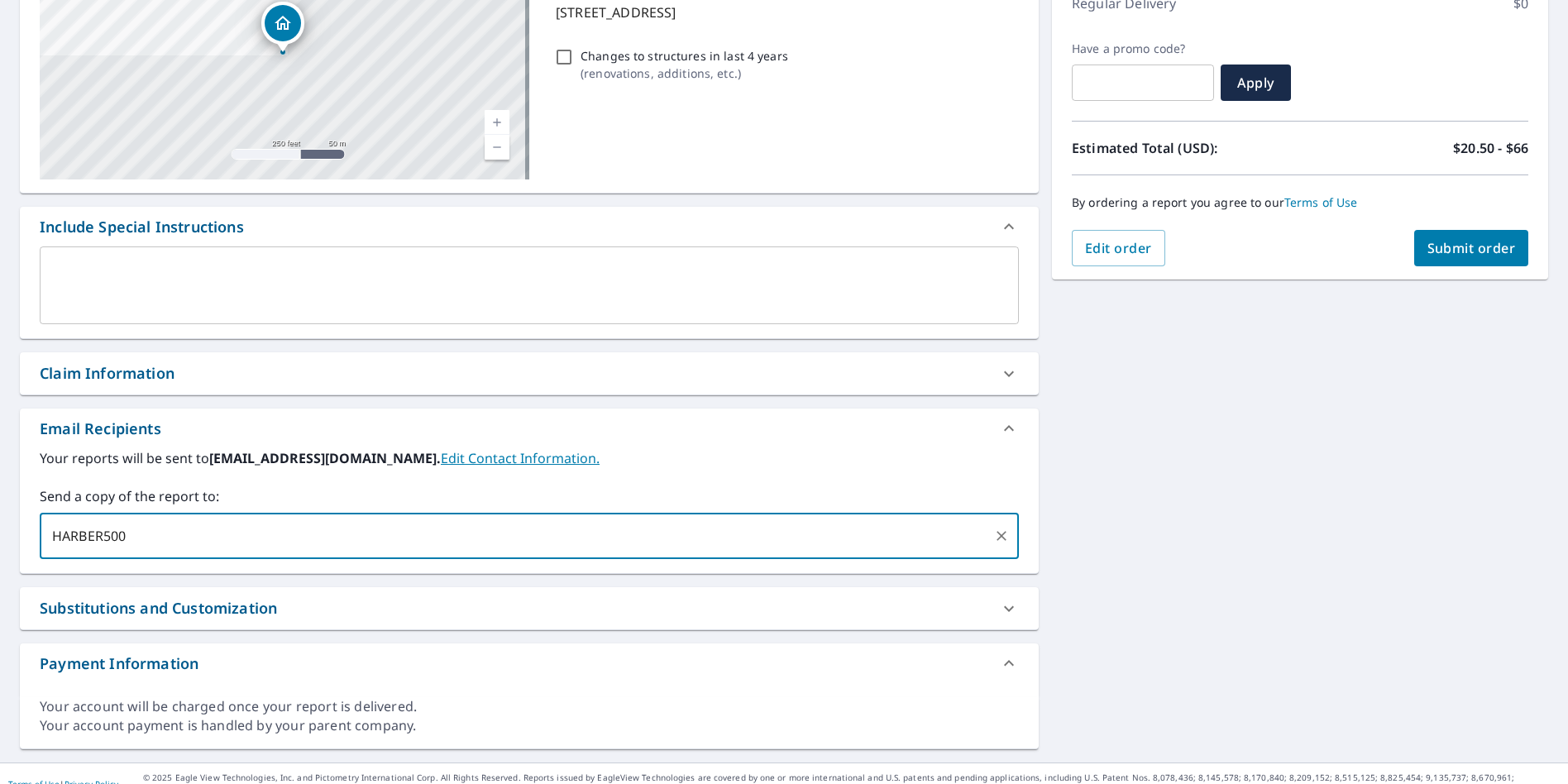
drag, startPoint x: 276, startPoint y: 537, endPoint x: -180, endPoint y: 547, distance: 456.1
click at [0, 547] on html "AK AK Dashboard Order History Cancel Order AK Dashboard / Finalize Order Finali…" at bounding box center [784, 392] width 1568 height 784
type input "JOHN@HARBERCONSTRUCTION.NET"
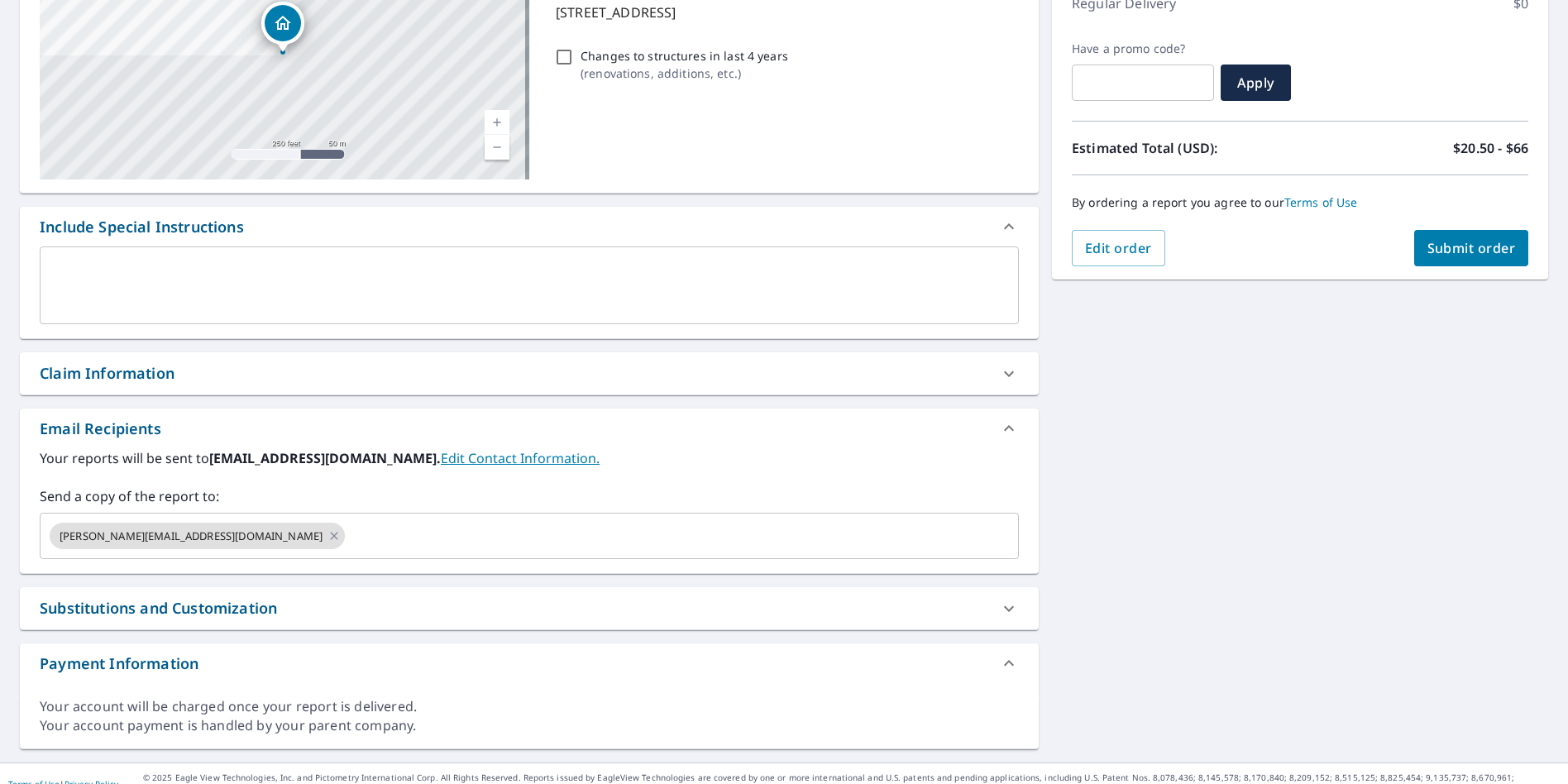
click at [343, 368] on div "Claim Information" at bounding box center [514, 374] width 949 height 23
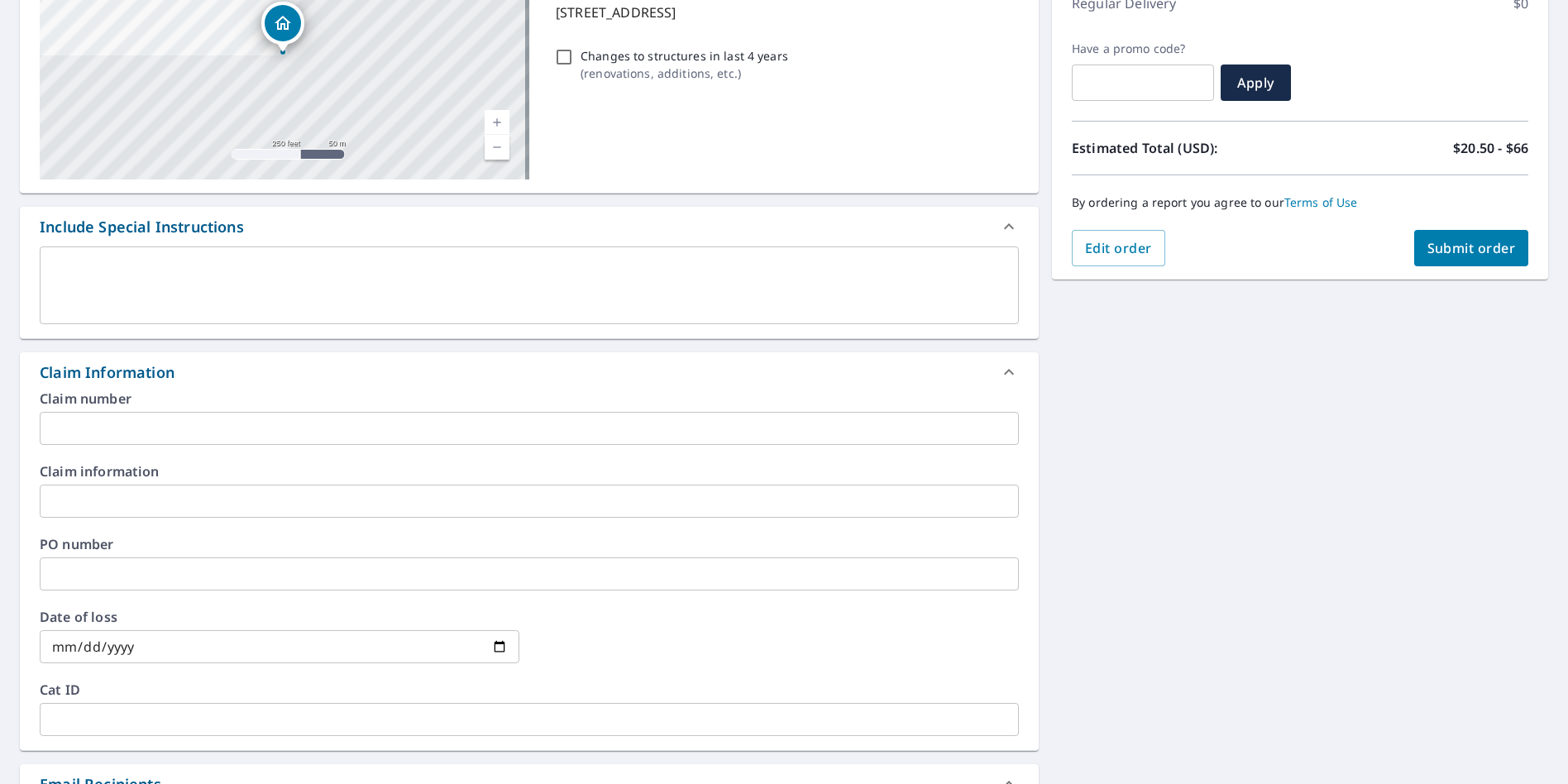
click at [248, 490] on input "text" at bounding box center [529, 501] width 979 height 33
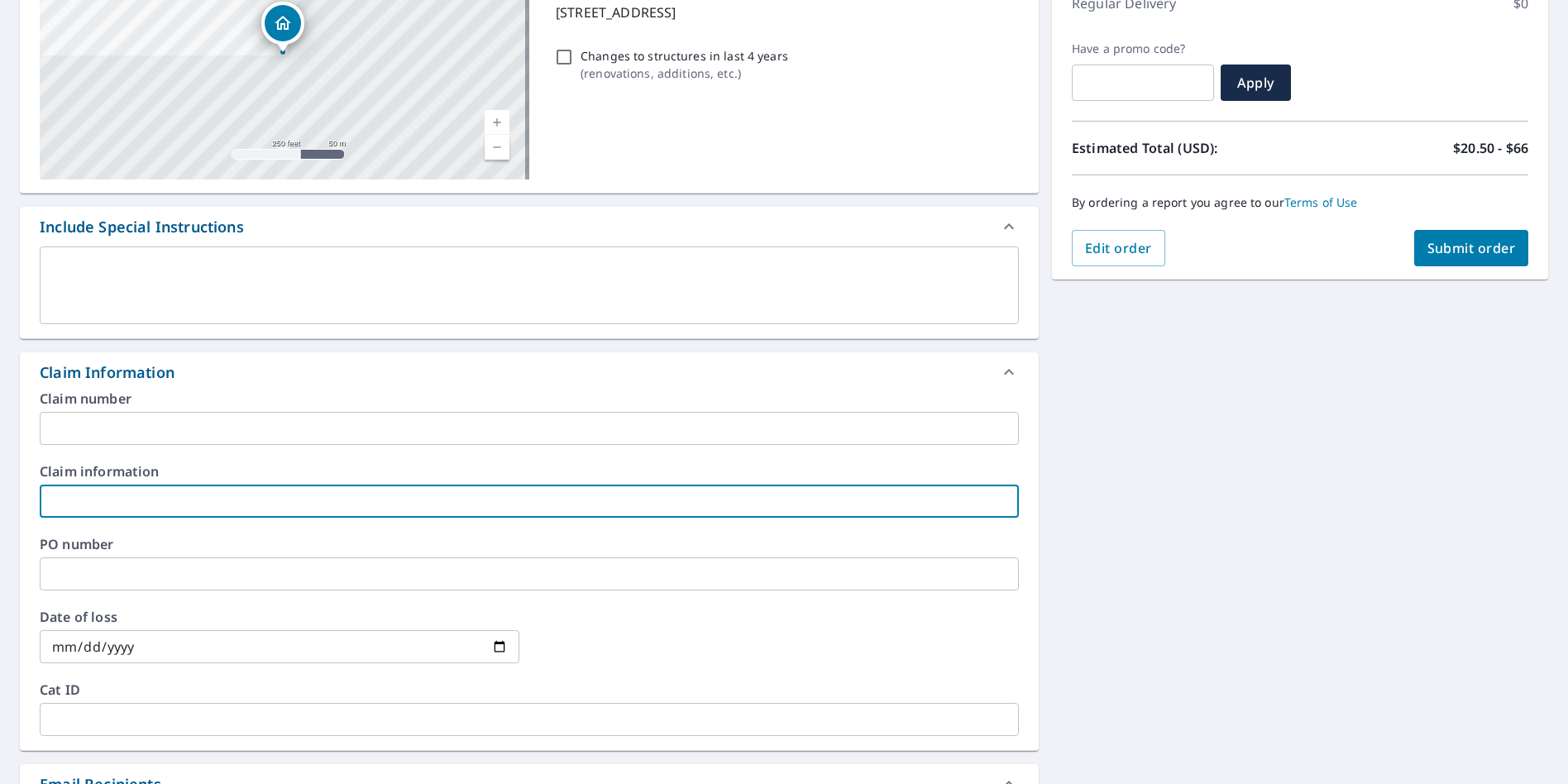
type input "harber500"
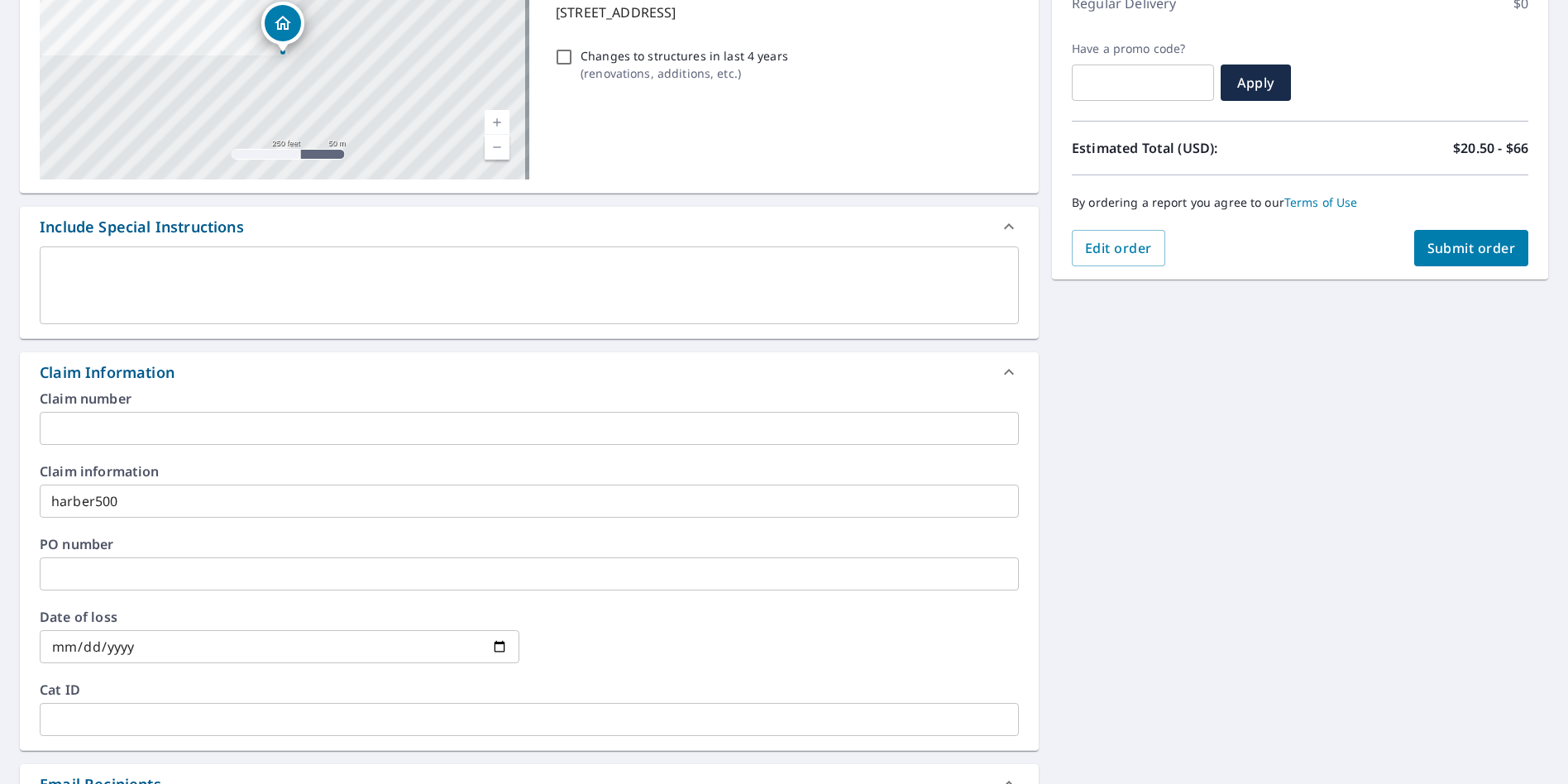
click at [1482, 276] on div "Order Summary Premium $20.5 - $66 Regular Delivery $0 Have a promo code? ​ Appl…" at bounding box center [1300, 99] width 496 height 362
click at [1499, 261] on button "Submit order" at bounding box center [1472, 248] width 115 height 37
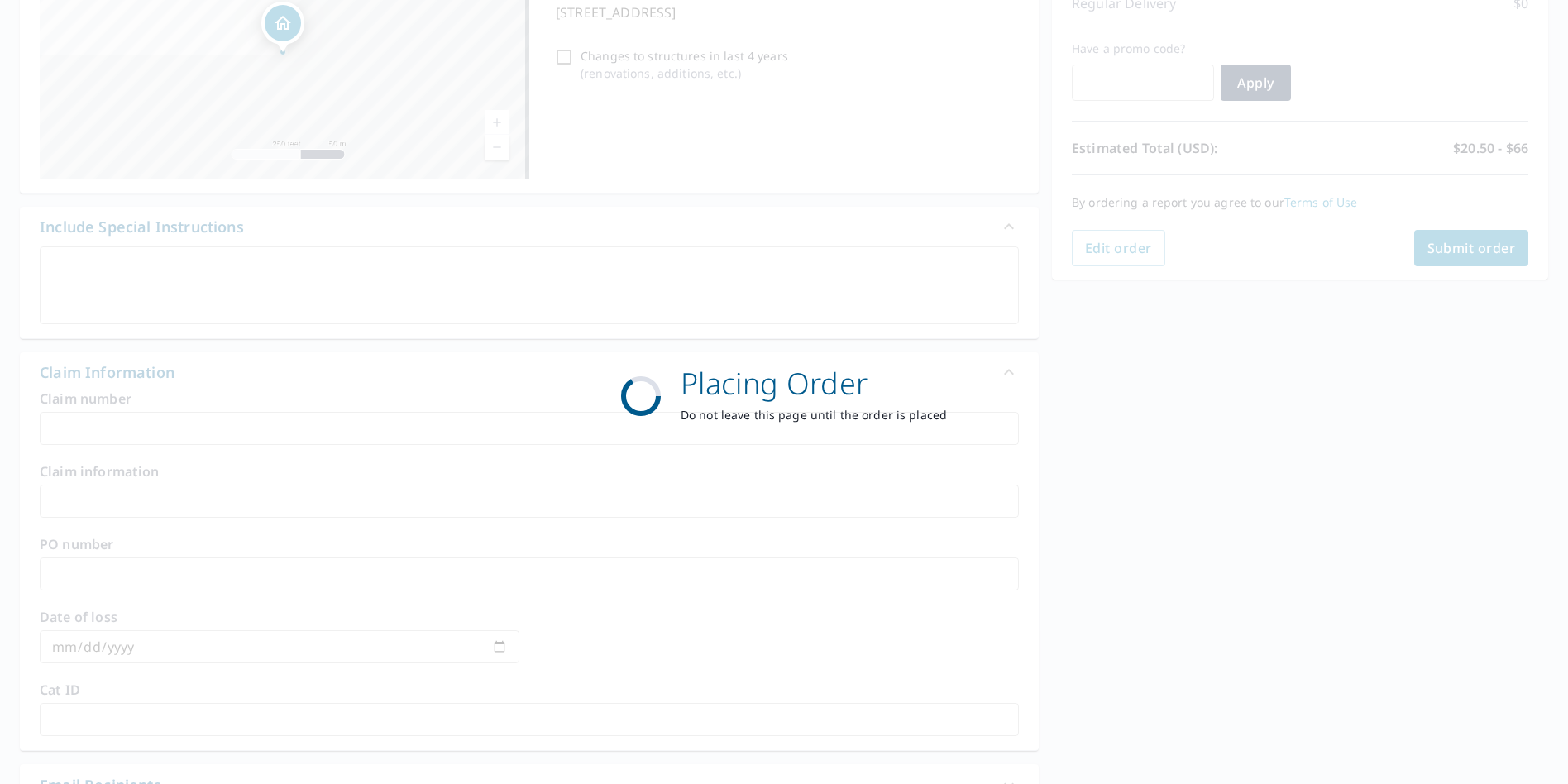
scroll to position [189, 0]
